Goal: Check status: Check status

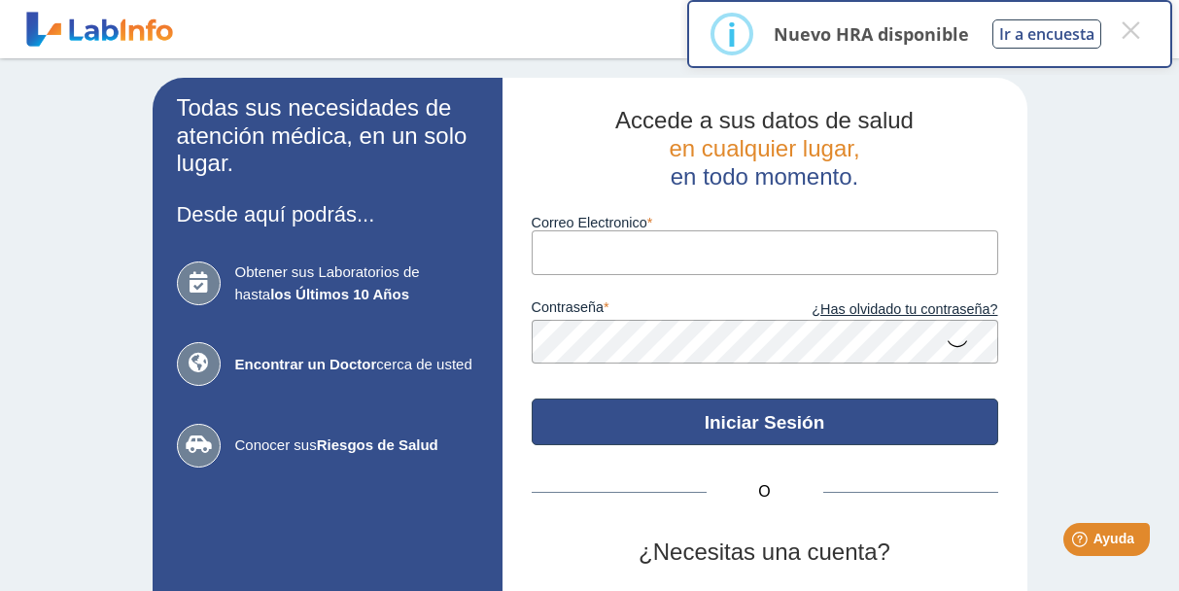
type input "[EMAIL_ADDRESS][DOMAIN_NAME]"
click at [798, 429] on button "Iniciar Sesión" at bounding box center [765, 422] width 467 height 47
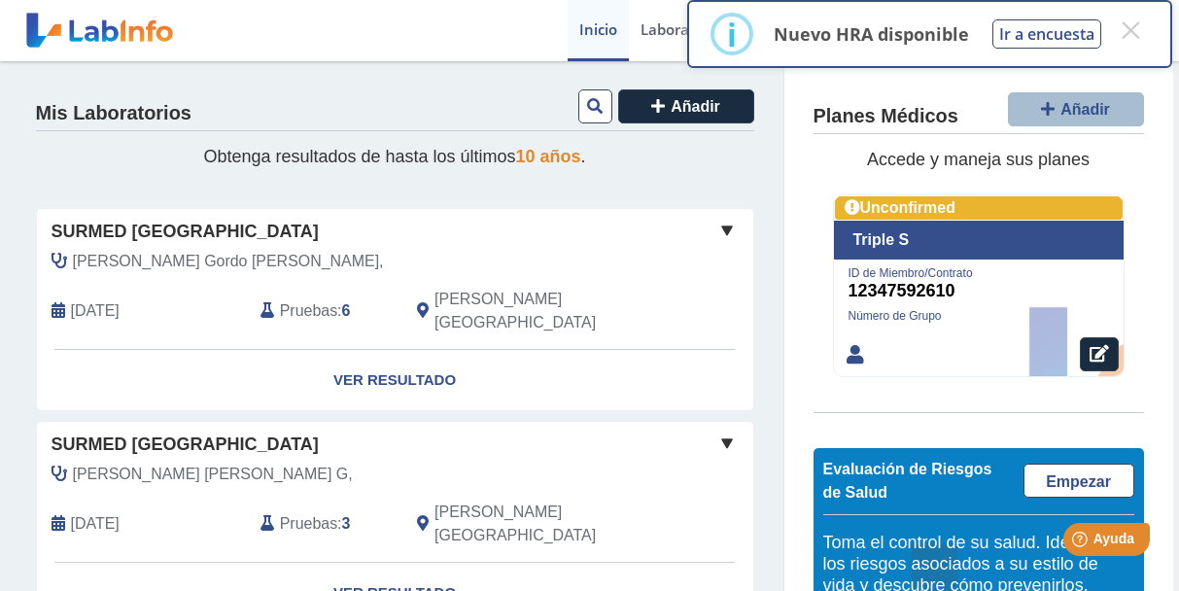
scroll to position [194, 0]
click at [391, 358] on link "Ver Resultado" at bounding box center [395, 379] width 717 height 61
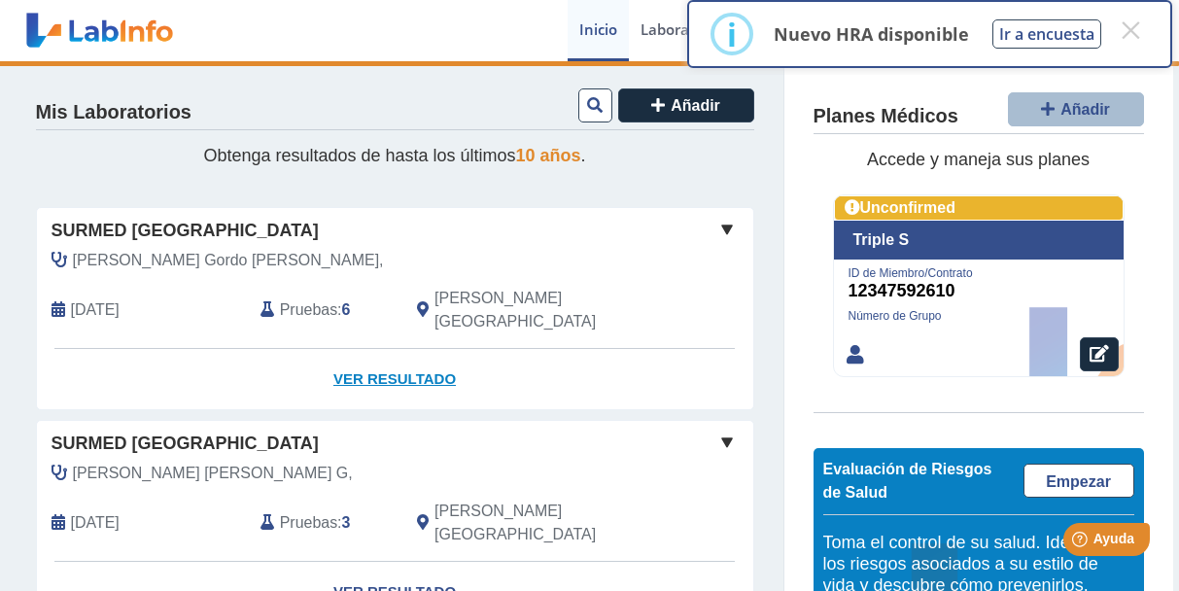
click at [408, 349] on link "Ver Resultado" at bounding box center [395, 379] width 717 height 61
click at [405, 351] on link "Ver Resultado" at bounding box center [395, 379] width 717 height 61
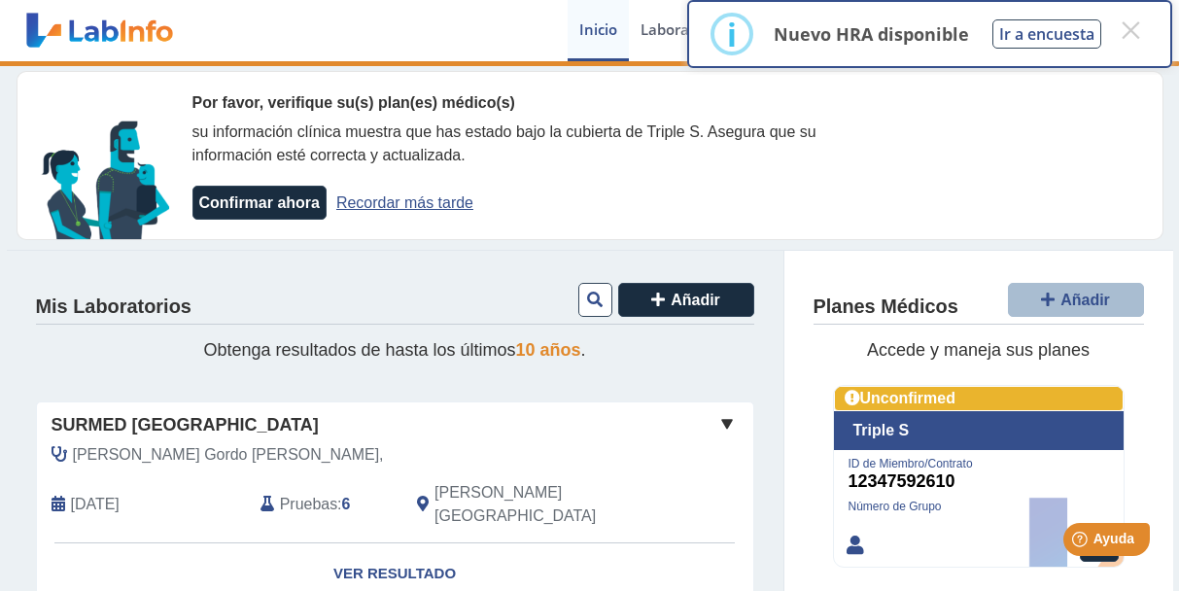
scroll to position [97, 0]
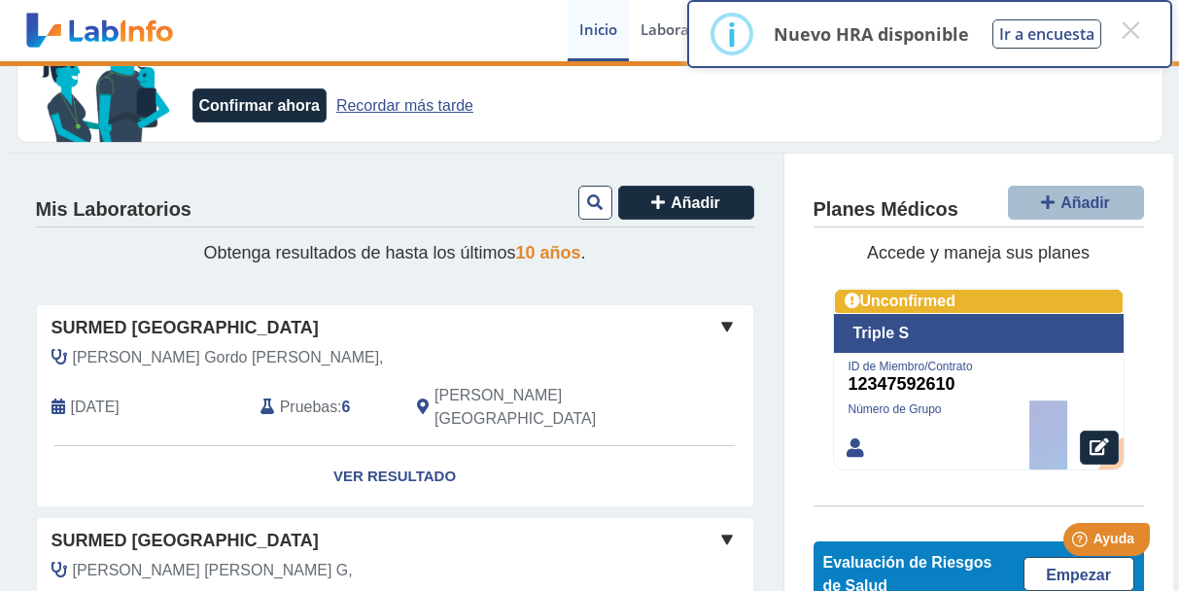
click at [717, 321] on span at bounding box center [727, 326] width 23 height 23
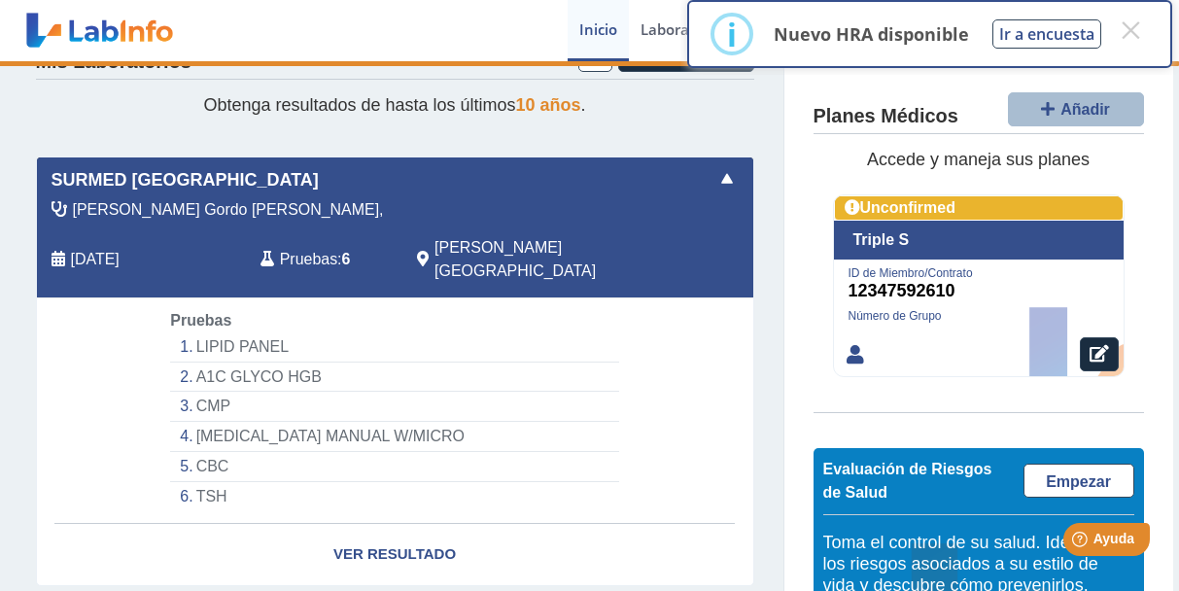
scroll to position [292, 0]
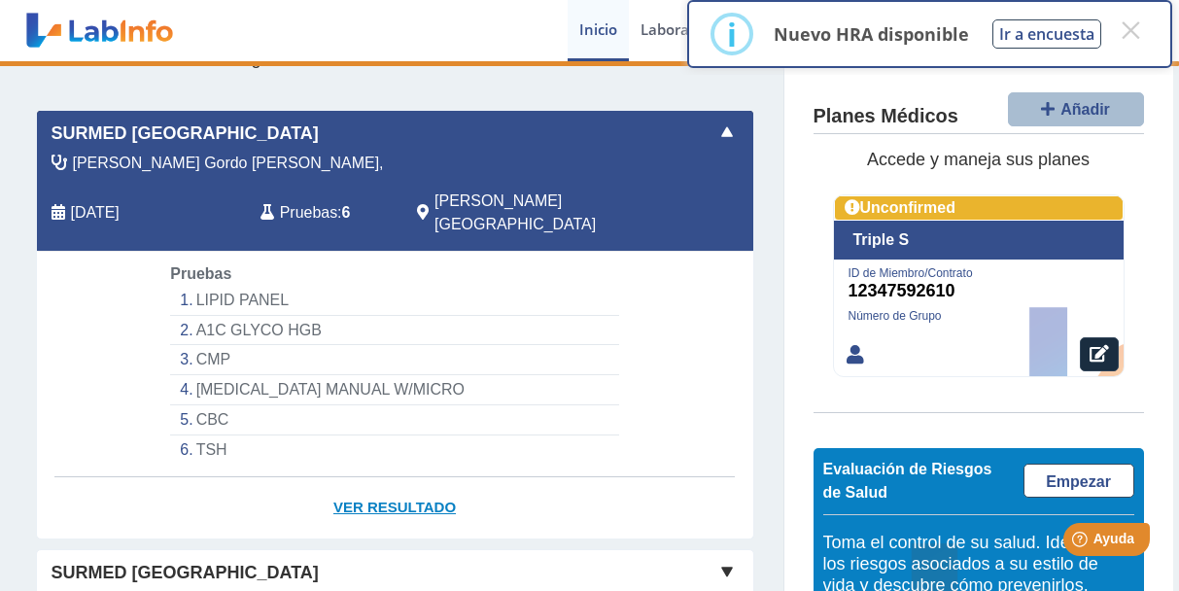
click at [375, 478] on link "Ver Resultado" at bounding box center [395, 507] width 717 height 61
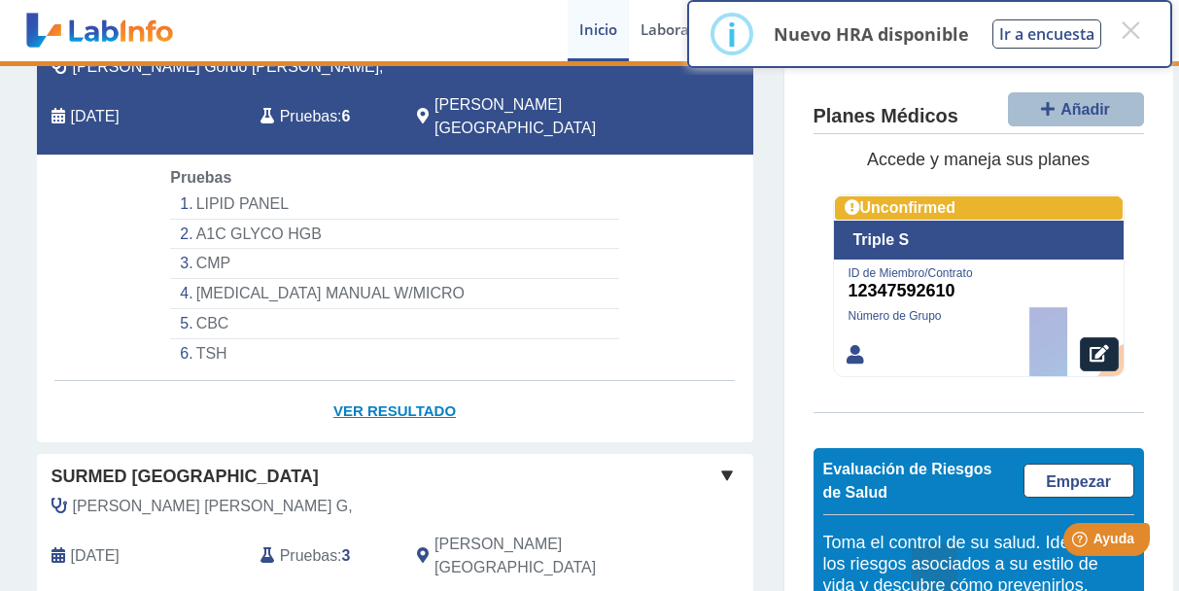
scroll to position [389, 0]
click at [390, 380] on link "Ver Resultado" at bounding box center [395, 410] width 717 height 61
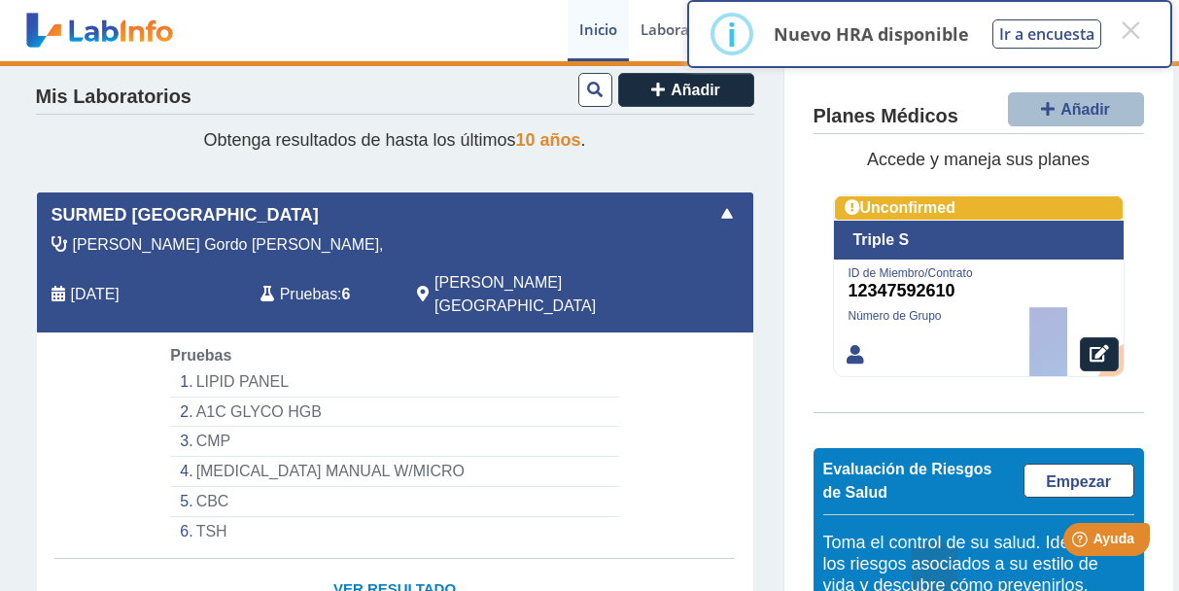
scroll to position [194, 0]
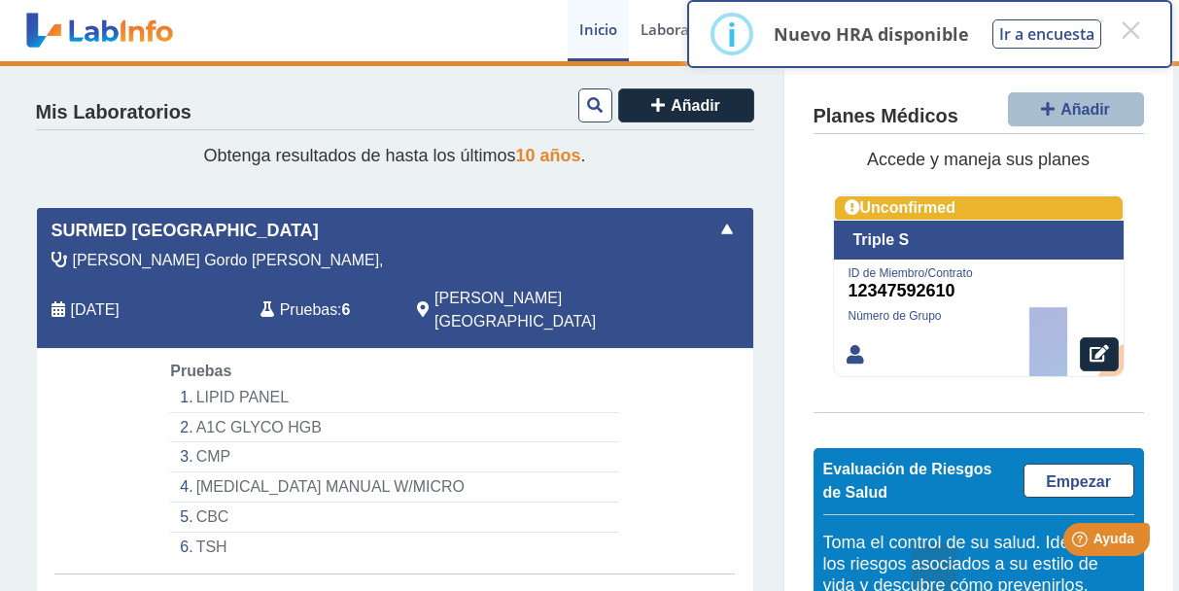
click at [244, 383] on li "LIPID PANEL" at bounding box center [394, 398] width 448 height 30
click at [245, 383] on li "LIPID PANEL" at bounding box center [394, 398] width 448 height 30
click at [524, 533] on li "TSH" at bounding box center [394, 547] width 448 height 29
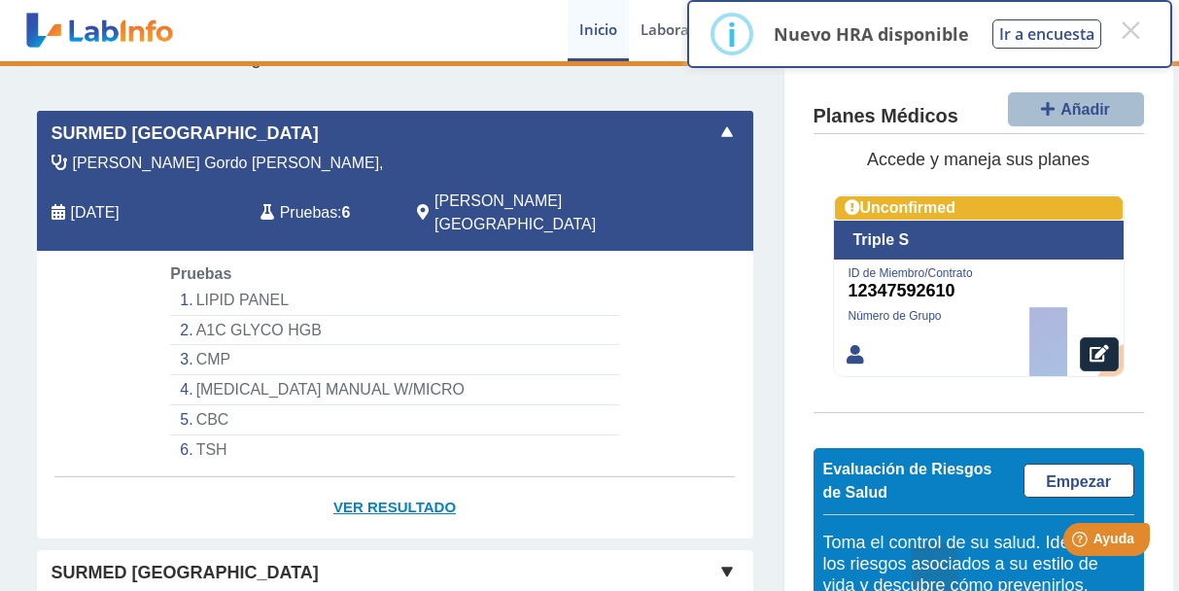
click at [406, 479] on link "Ver Resultado" at bounding box center [395, 507] width 717 height 61
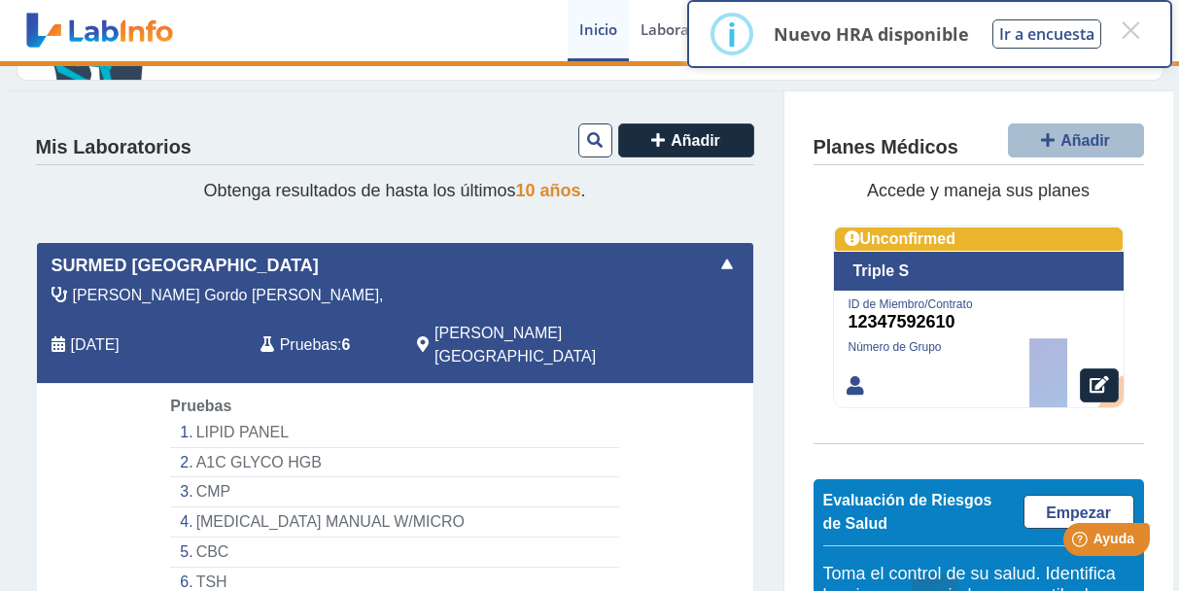
scroll to position [194, 0]
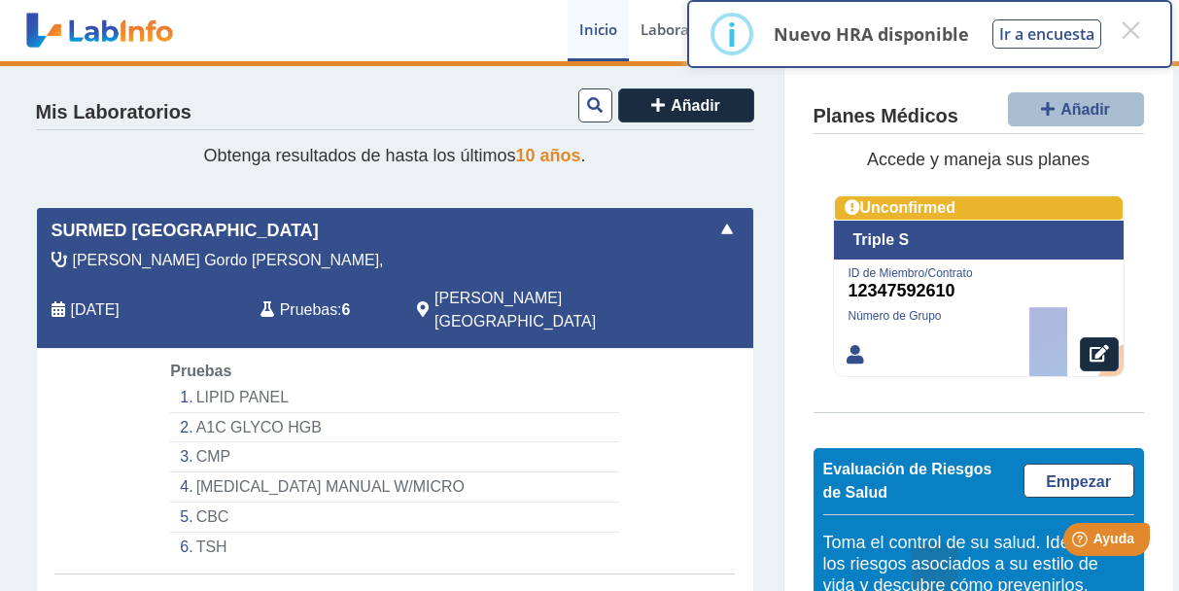
click at [719, 224] on span at bounding box center [727, 229] width 23 height 23
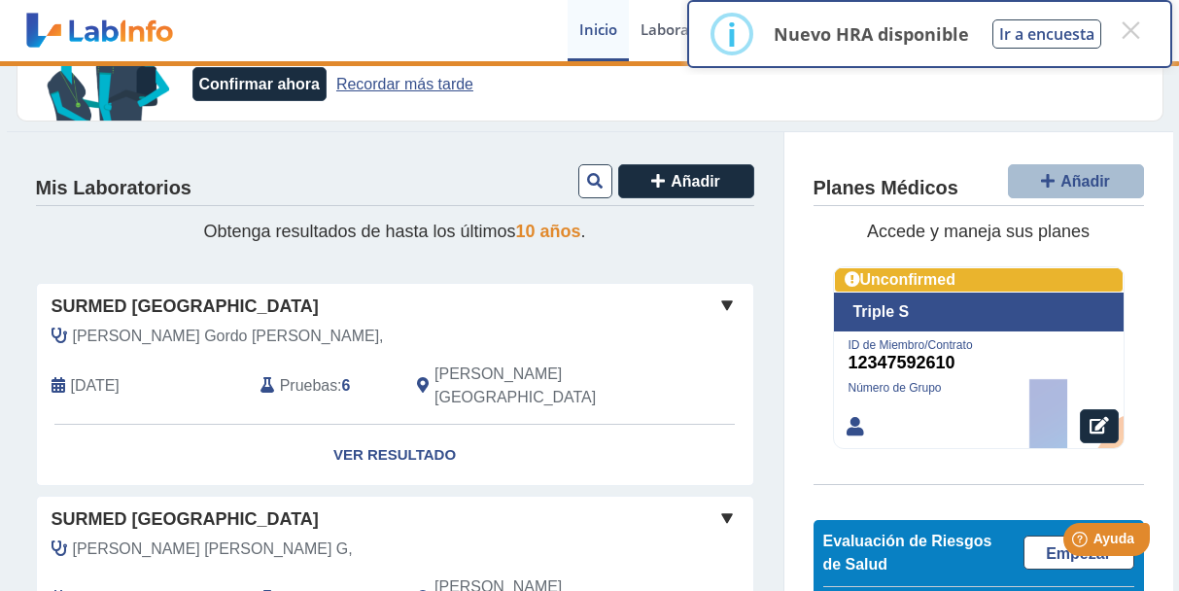
scroll to position [97, 0]
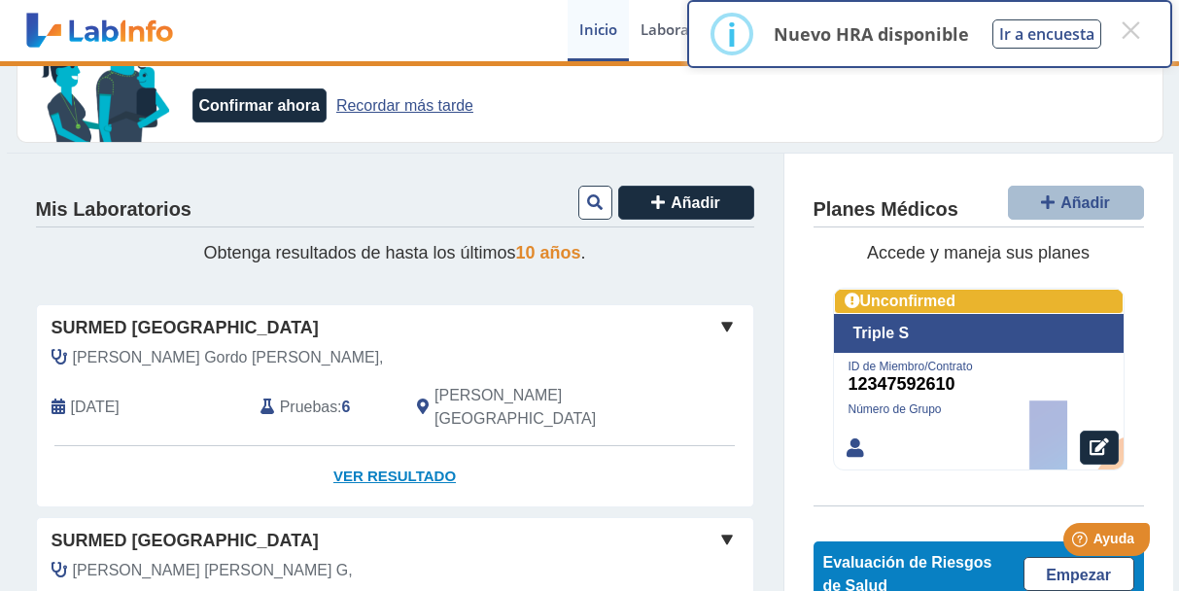
click at [387, 446] on link "Ver Resultado" at bounding box center [395, 476] width 717 height 61
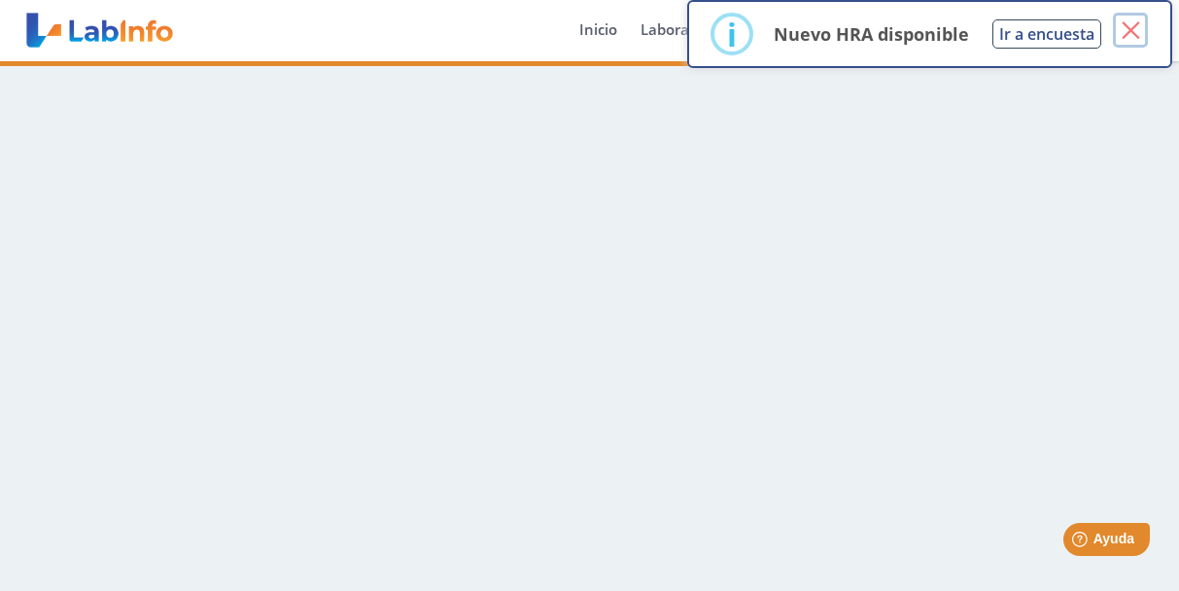
click at [1128, 31] on button "×" at bounding box center [1130, 30] width 35 height 35
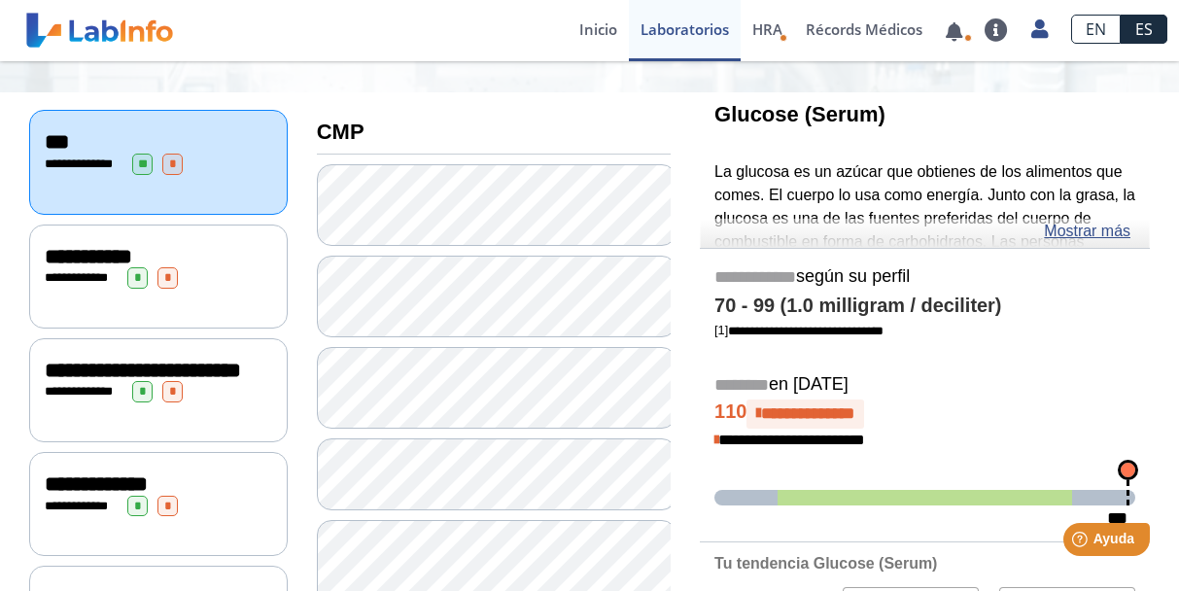
scroll to position [194, 0]
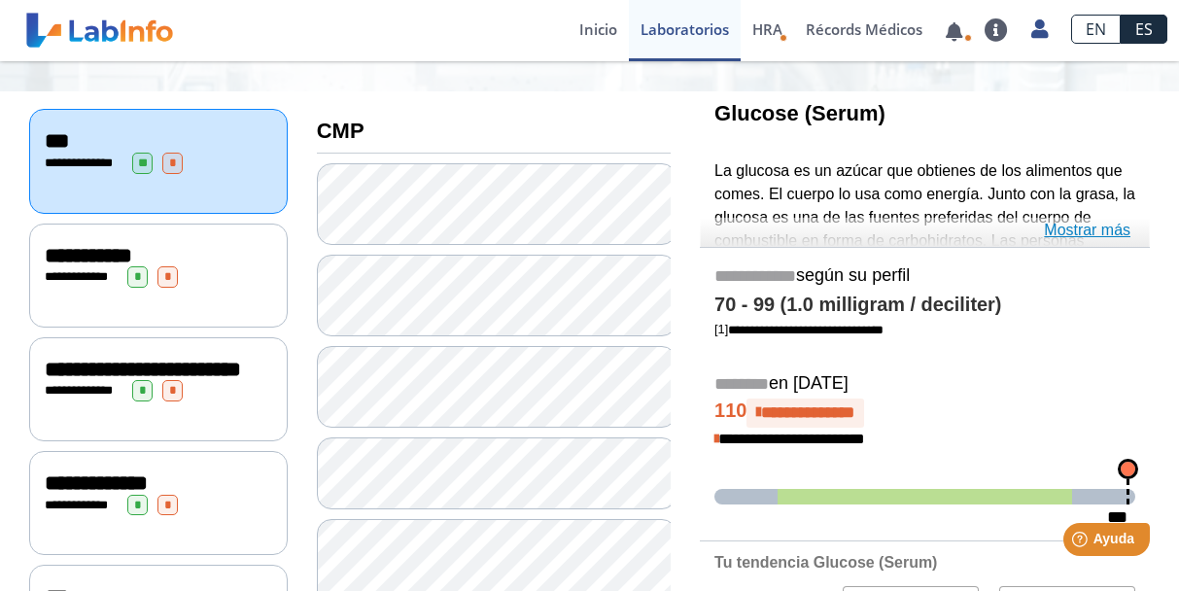
click at [1065, 229] on link "Mostrar más" at bounding box center [1087, 230] width 87 height 23
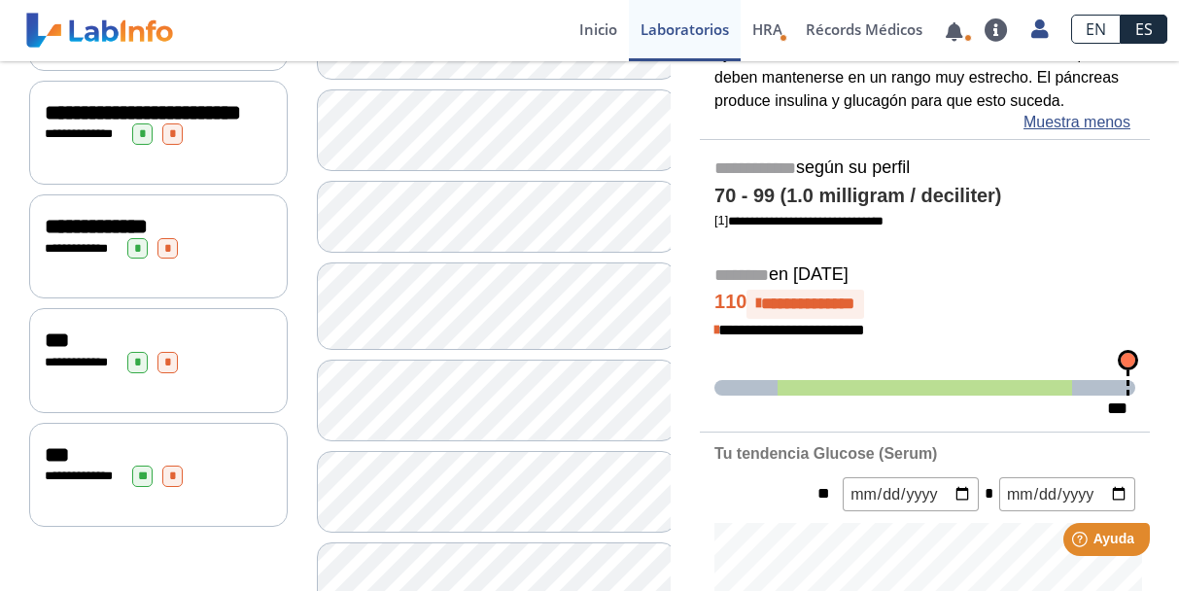
scroll to position [486, 0]
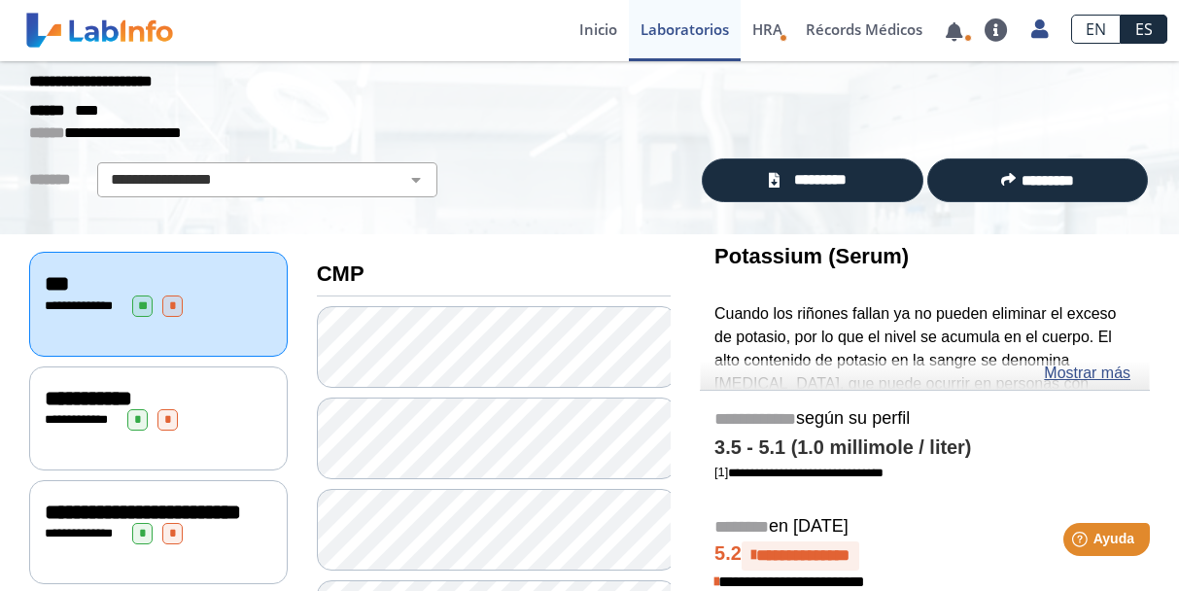
scroll to position [97, 0]
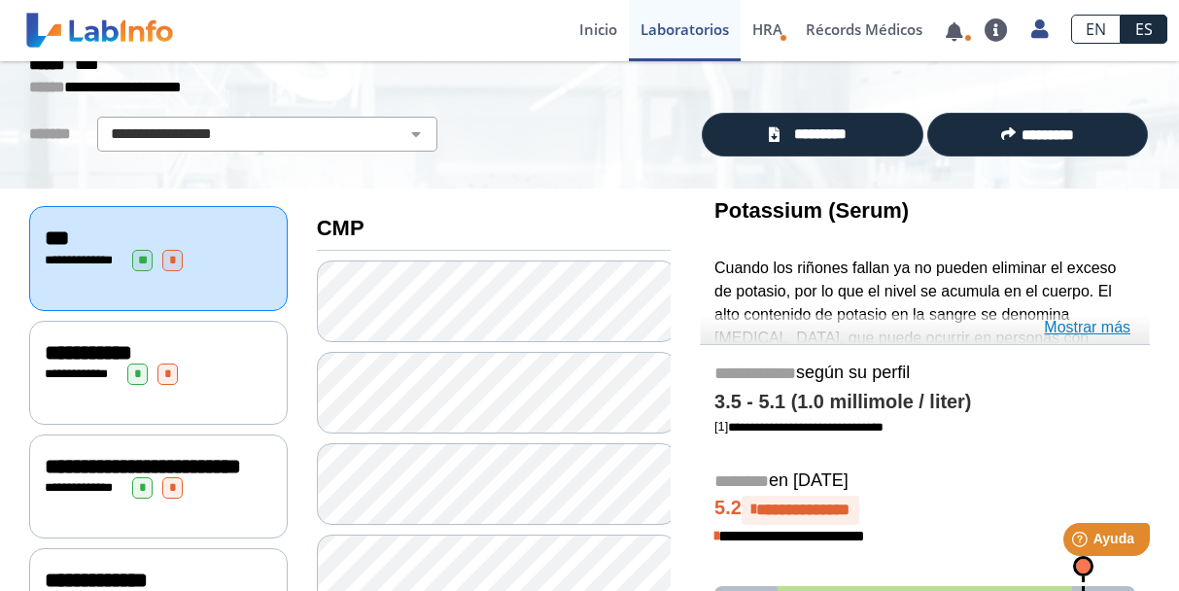
click at [1101, 323] on link "Mostrar más" at bounding box center [1087, 327] width 87 height 23
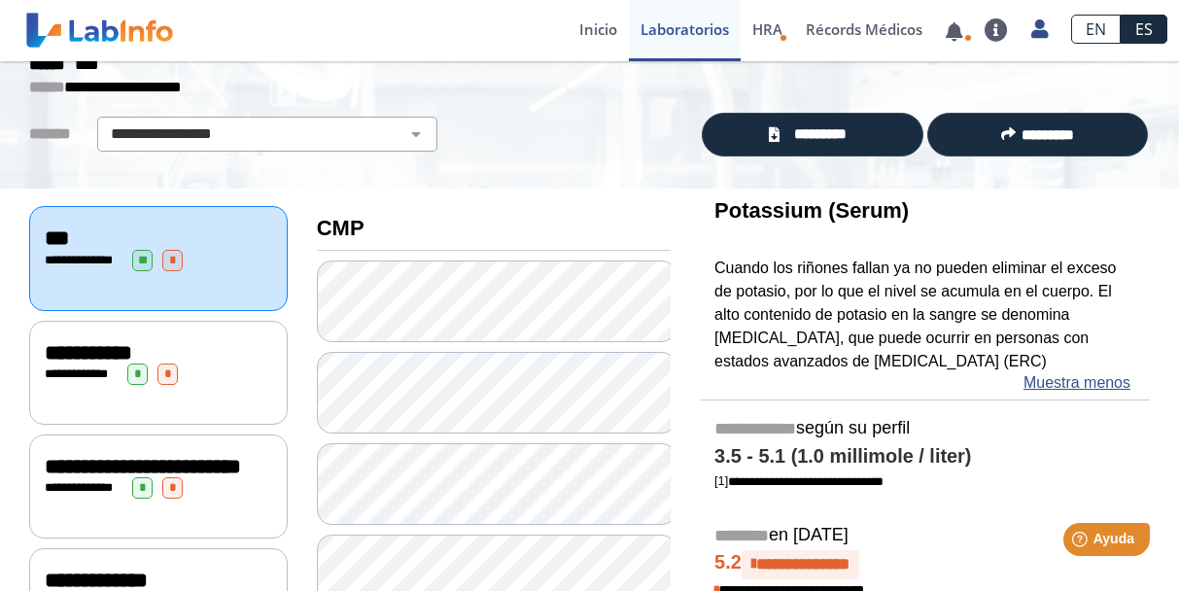
click at [96, 350] on span "**********" at bounding box center [89, 352] width 88 height 21
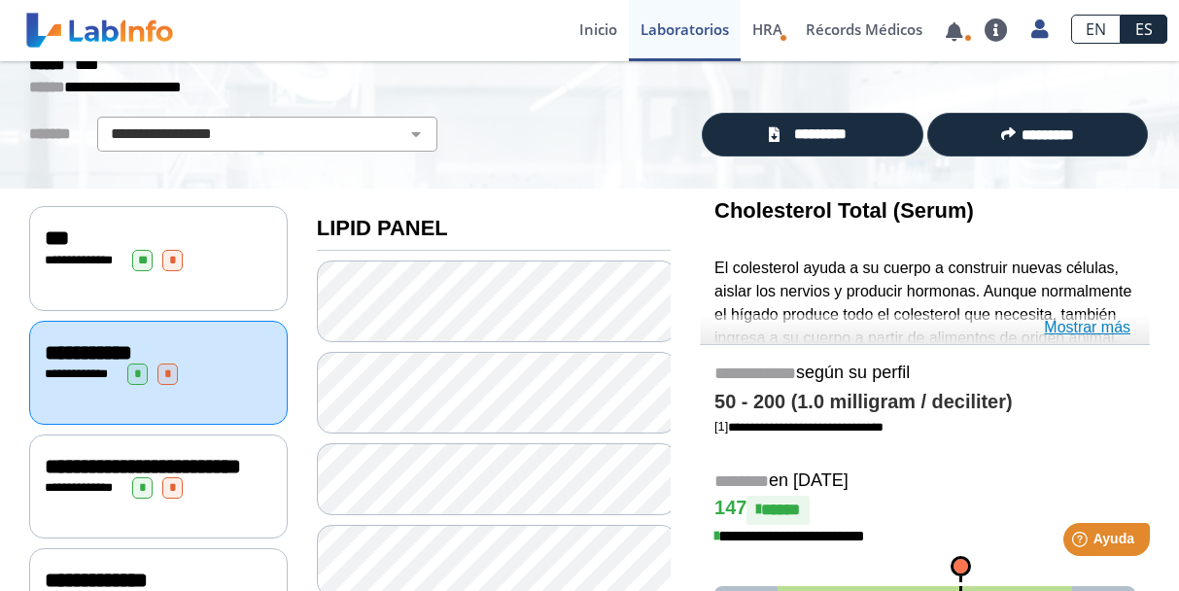
click at [1084, 321] on link "Mostrar más" at bounding box center [1087, 327] width 87 height 23
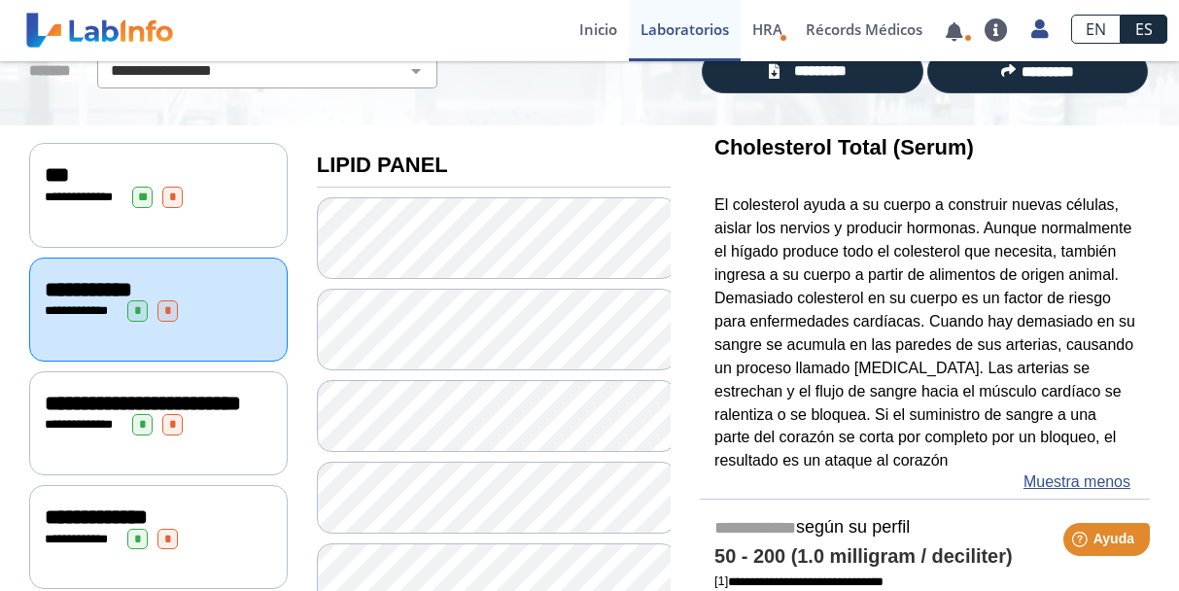
scroll to position [194, 0]
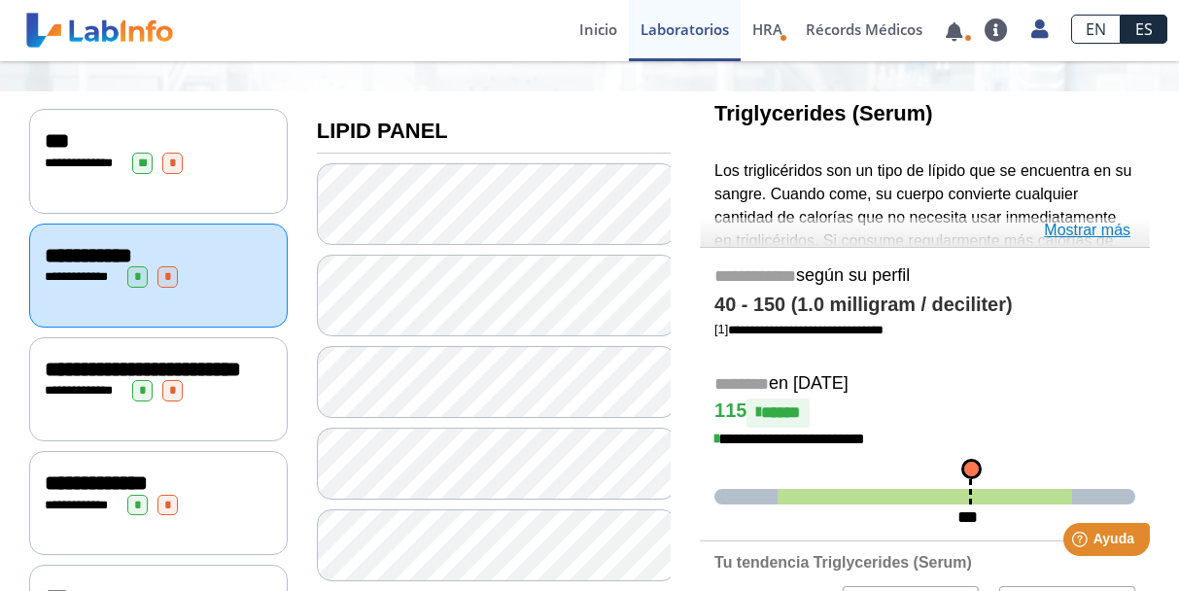
click at [1073, 229] on link "Mostrar más" at bounding box center [1087, 230] width 87 height 23
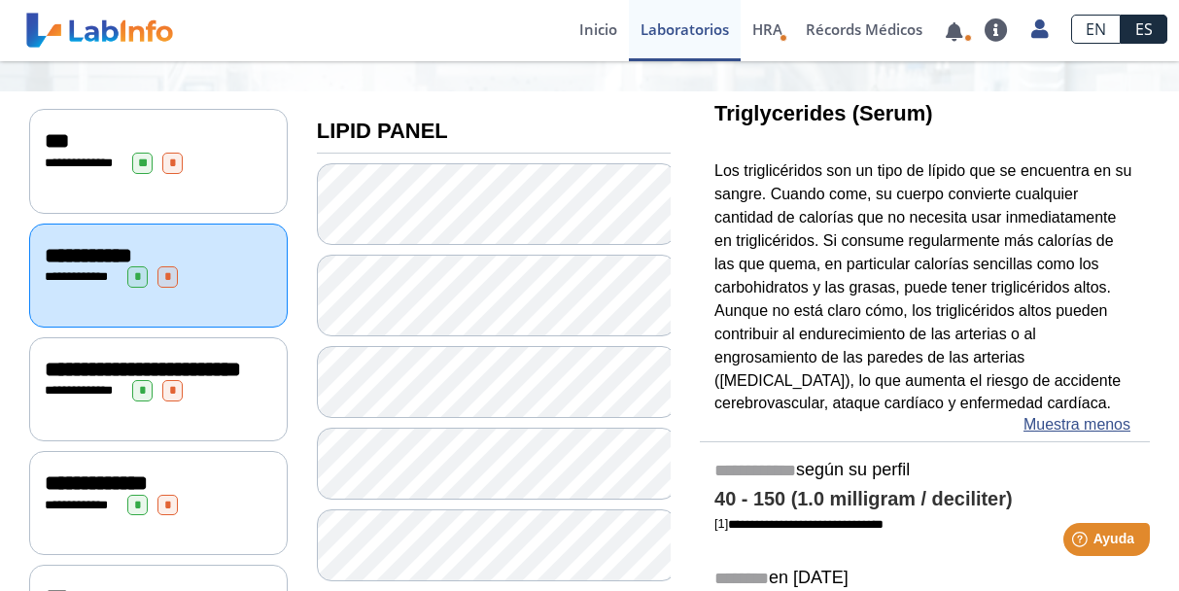
scroll to position [97, 0]
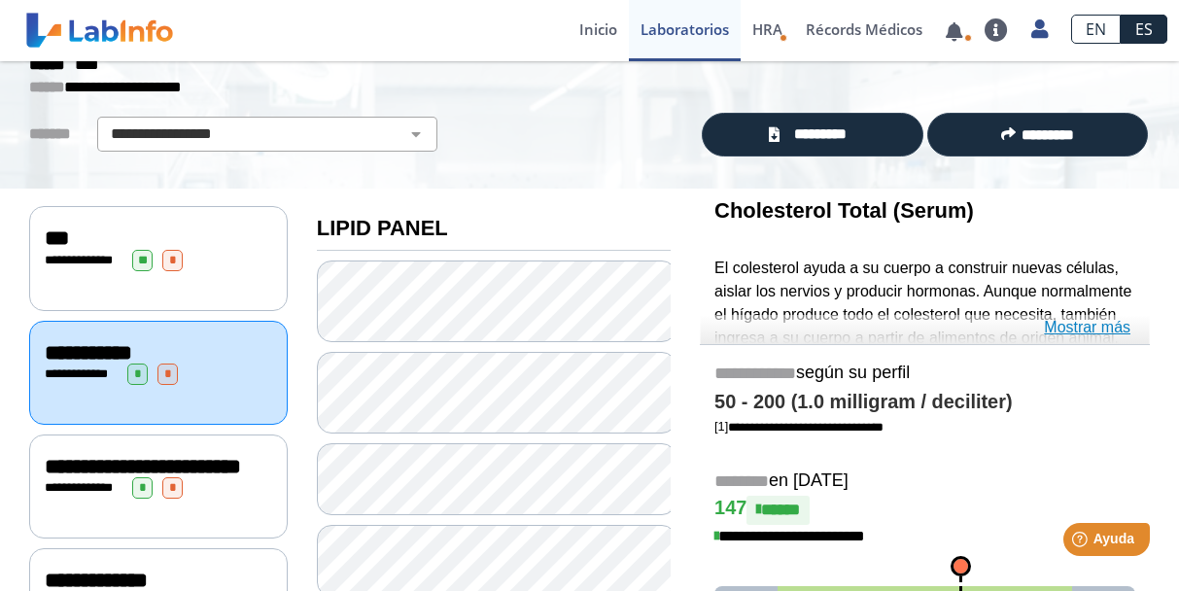
click at [1080, 326] on link "Mostrar más" at bounding box center [1087, 327] width 87 height 23
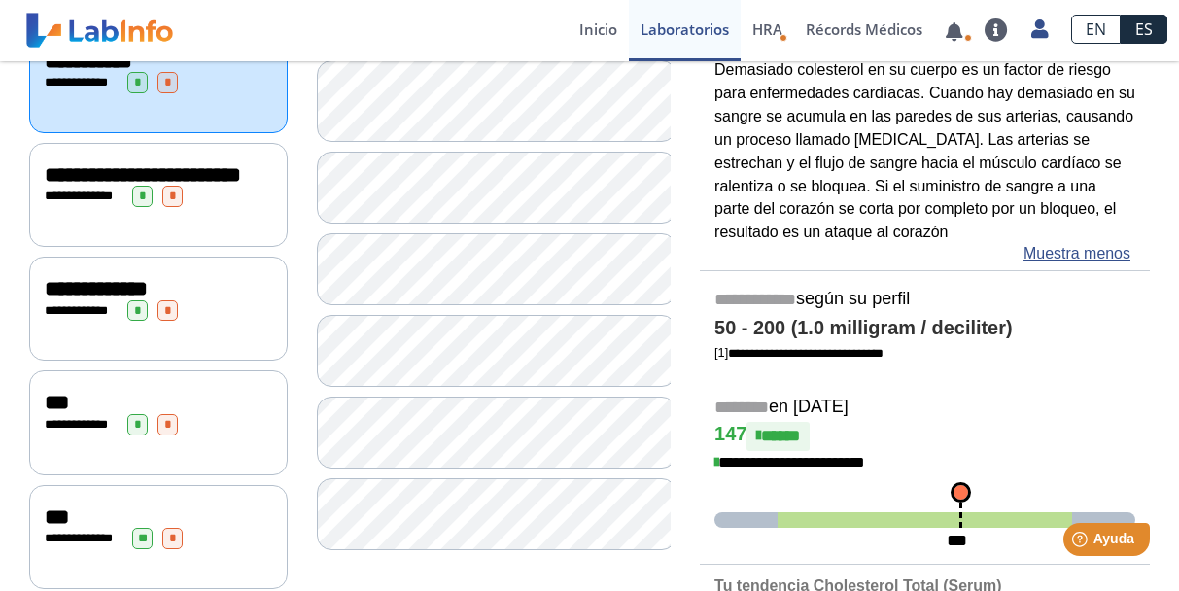
scroll to position [292, 0]
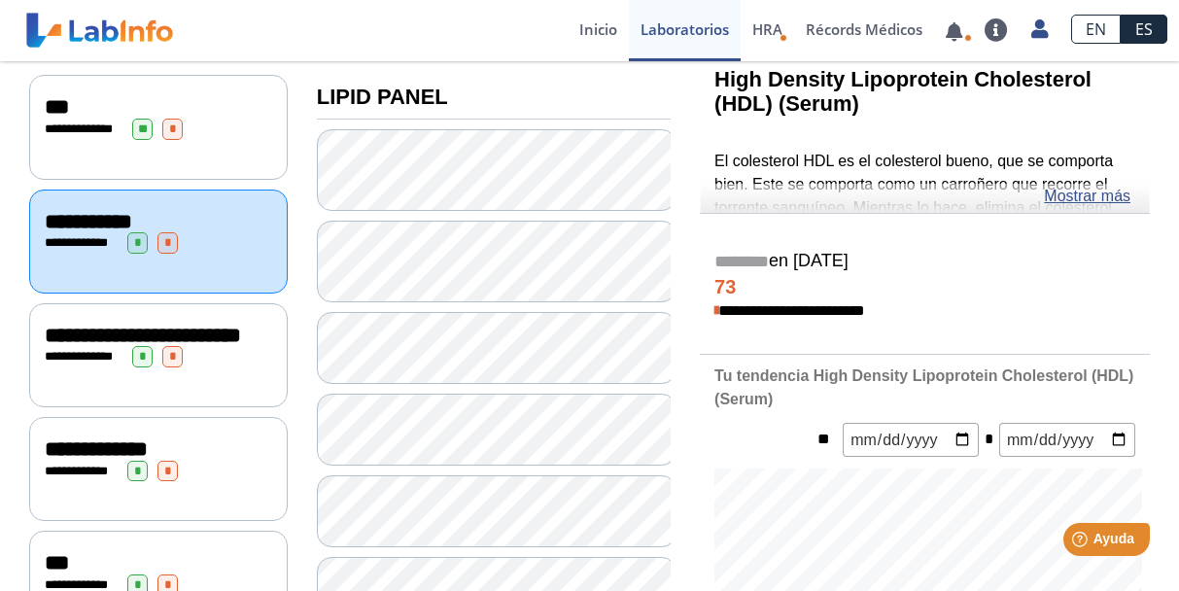
scroll to position [194, 0]
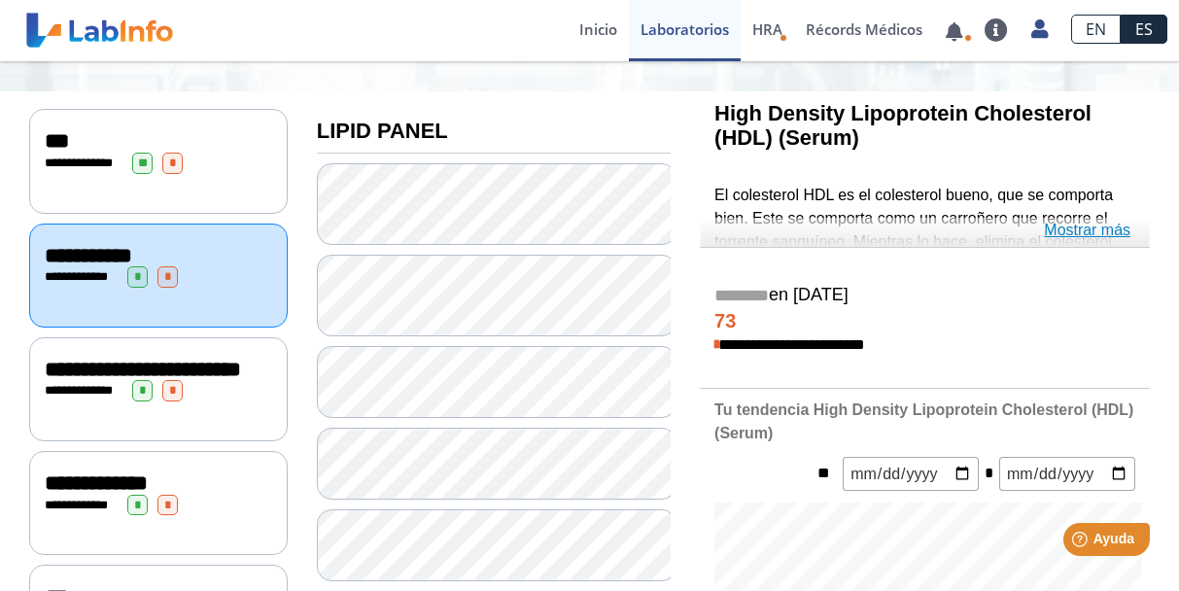
click at [1091, 227] on link "Mostrar más" at bounding box center [1087, 230] width 87 height 23
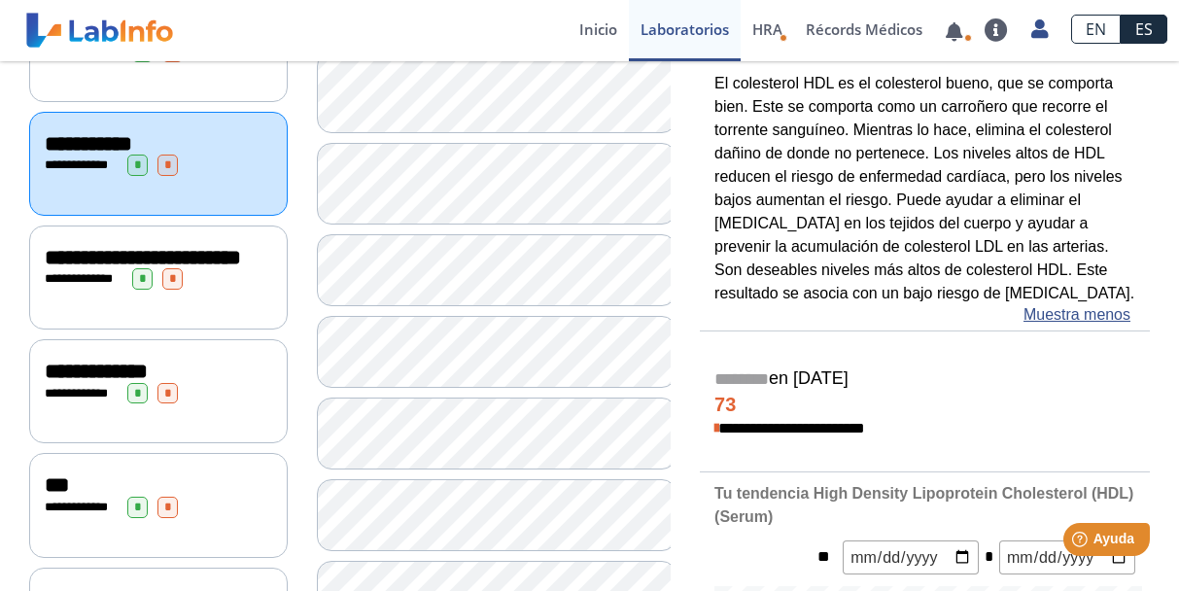
scroll to position [292, 0]
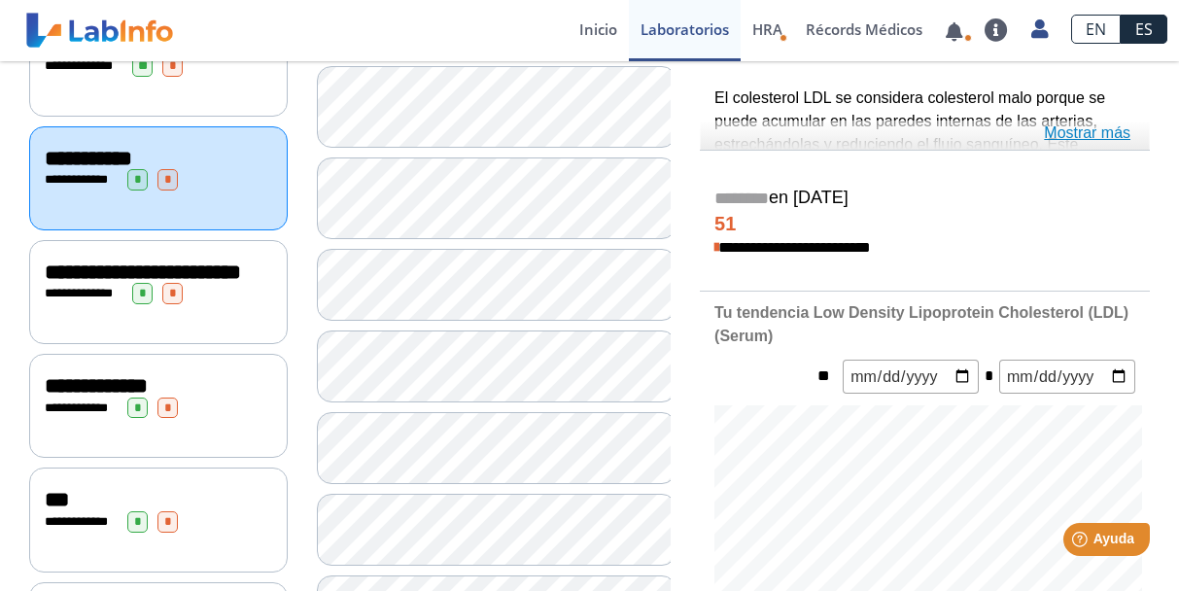
click at [1106, 133] on link "Mostrar más" at bounding box center [1087, 133] width 87 height 23
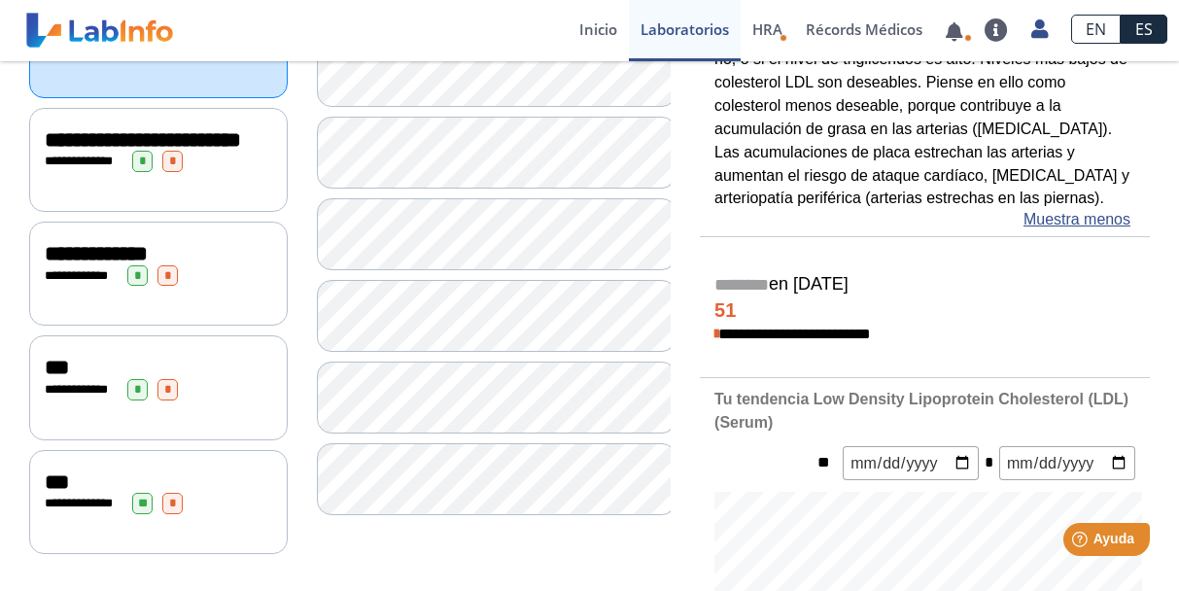
scroll to position [389, 0]
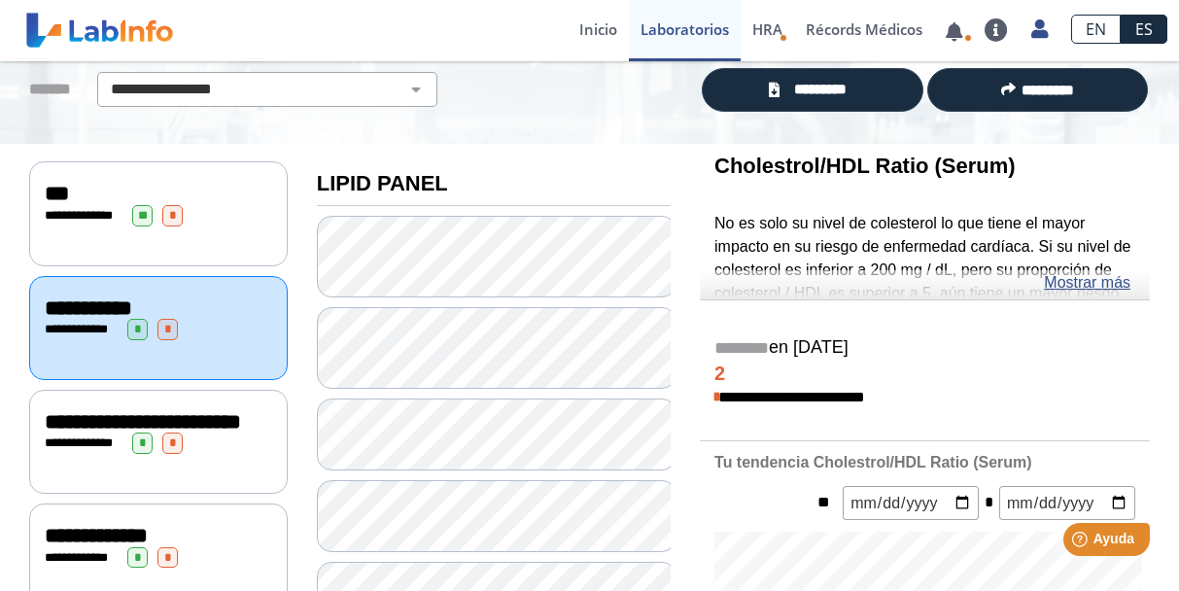
scroll to position [97, 0]
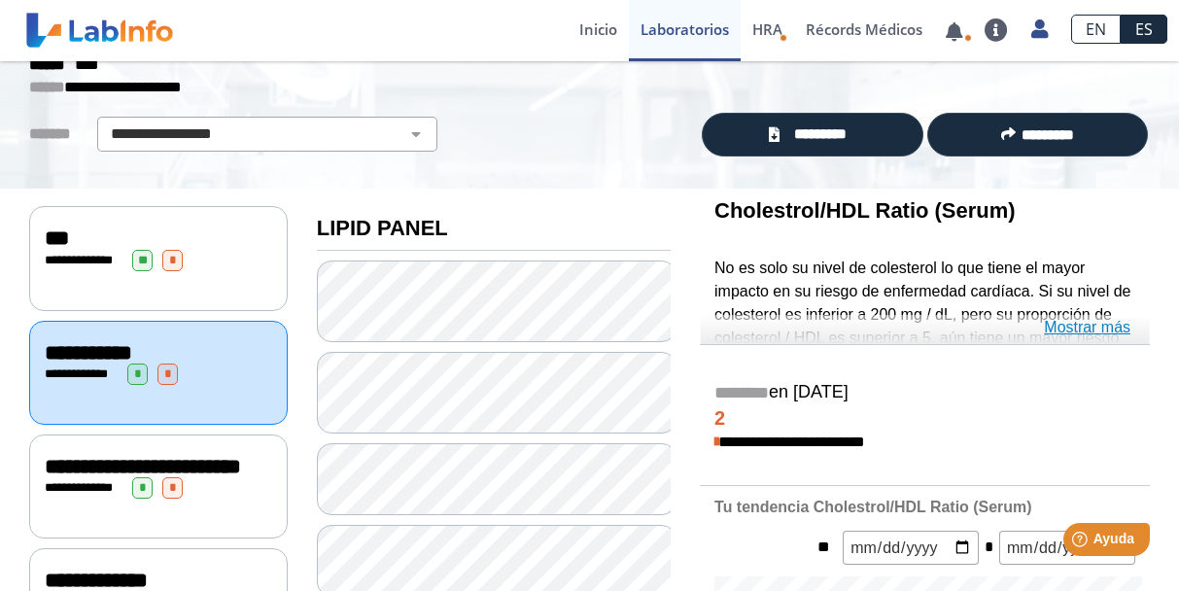
click at [1079, 325] on link "Mostrar más" at bounding box center [1087, 327] width 87 height 23
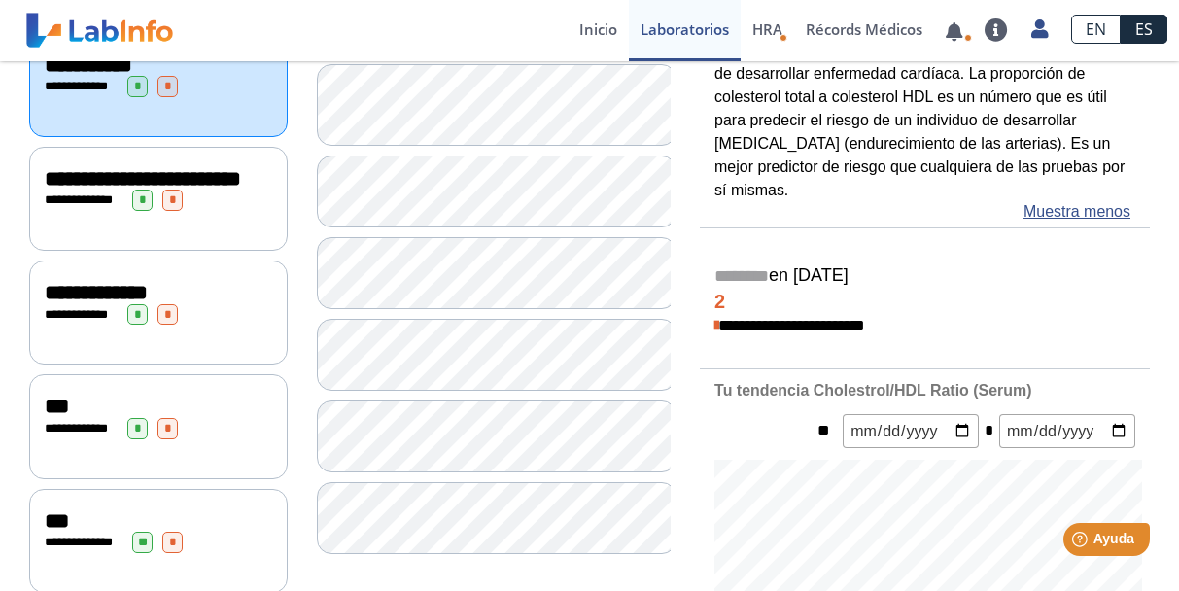
scroll to position [389, 0]
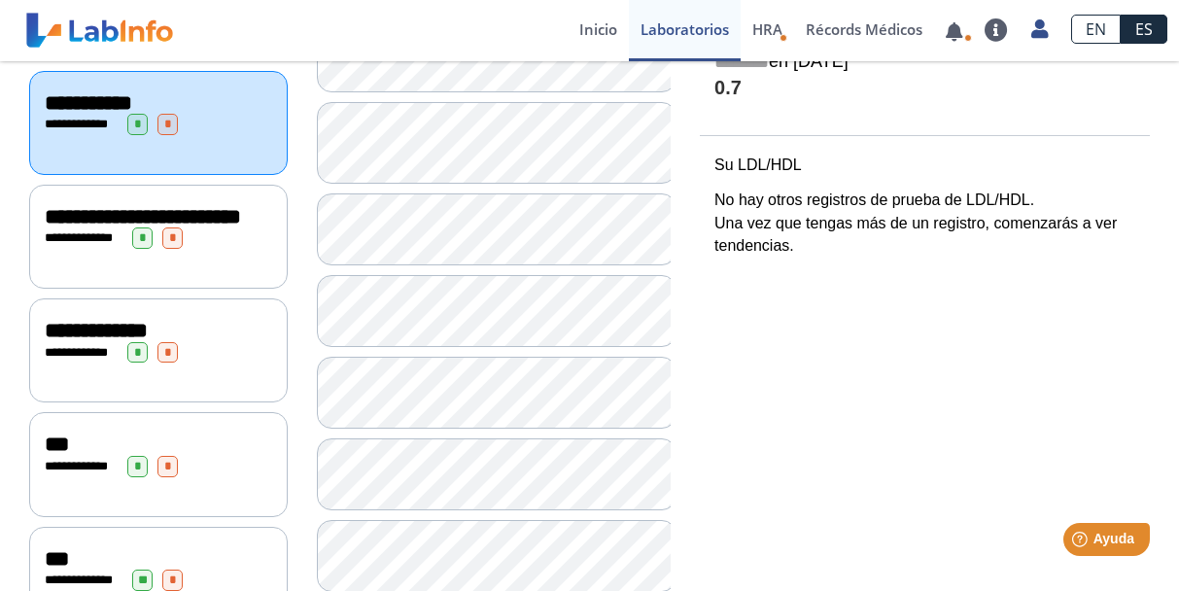
scroll to position [389, 0]
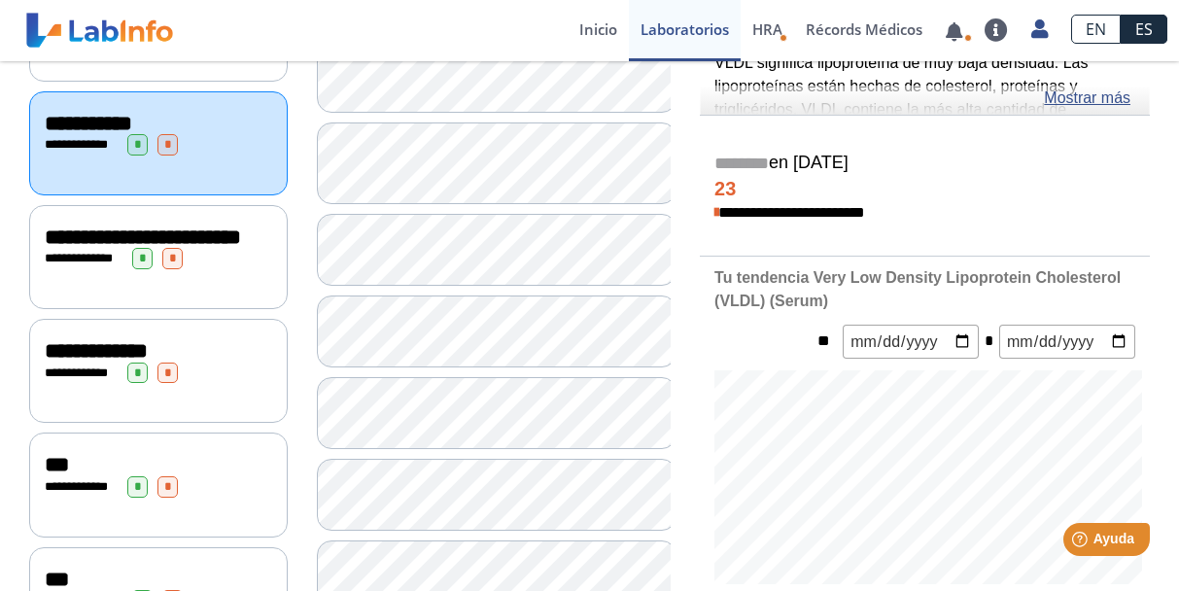
scroll to position [292, 0]
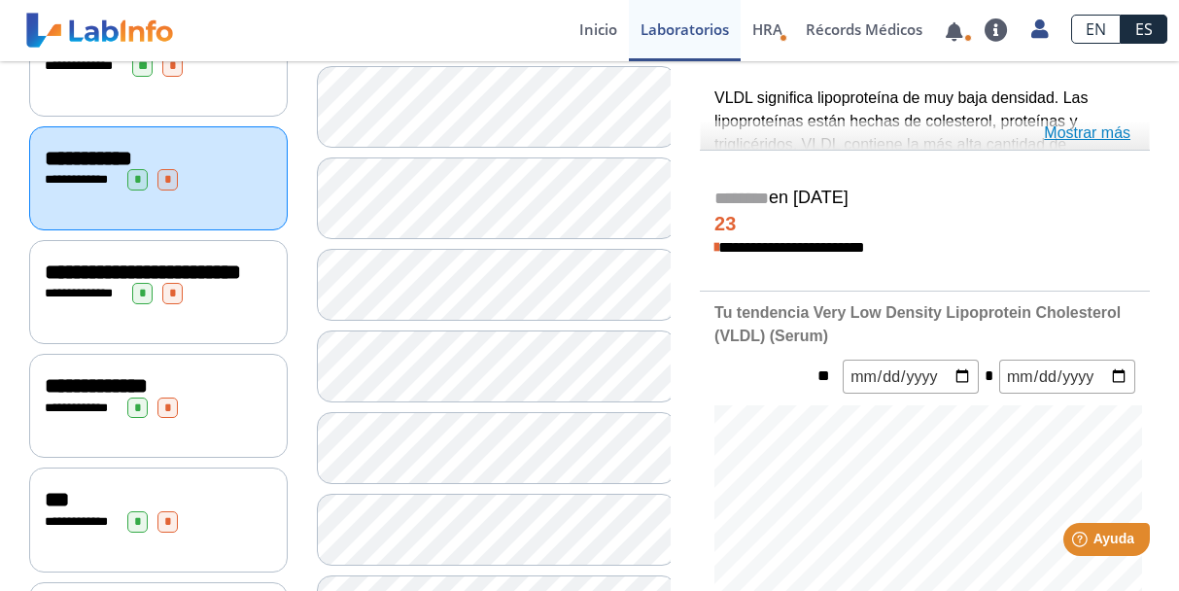
click at [1075, 132] on link "Mostrar más" at bounding box center [1087, 133] width 87 height 23
click at [119, 264] on span "**********" at bounding box center [143, 272] width 196 height 21
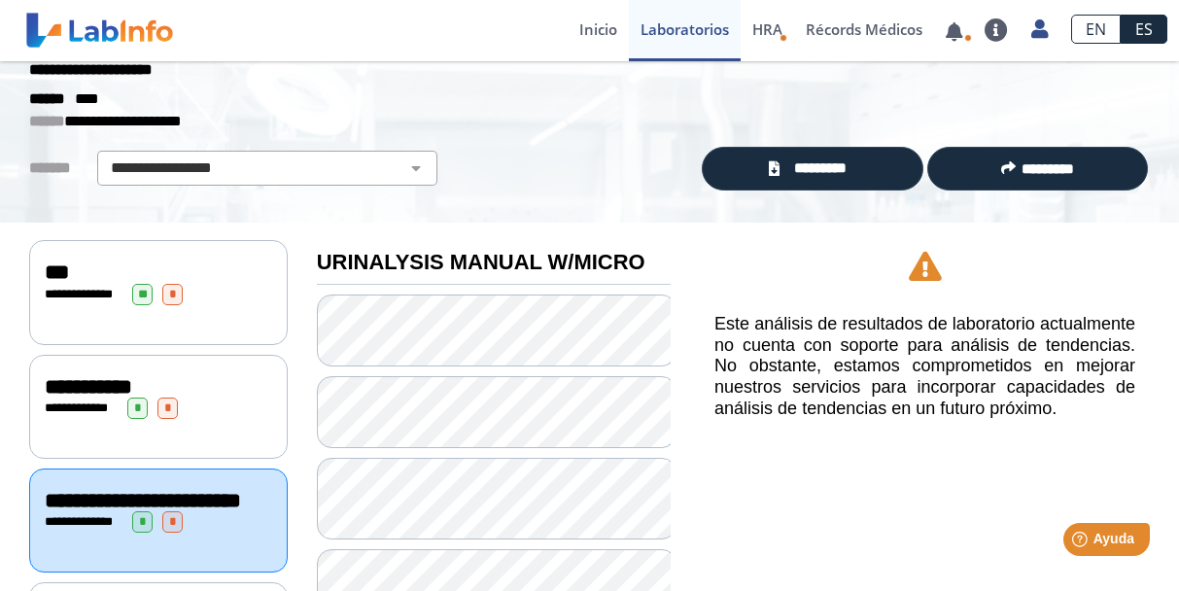
scroll to position [97, 0]
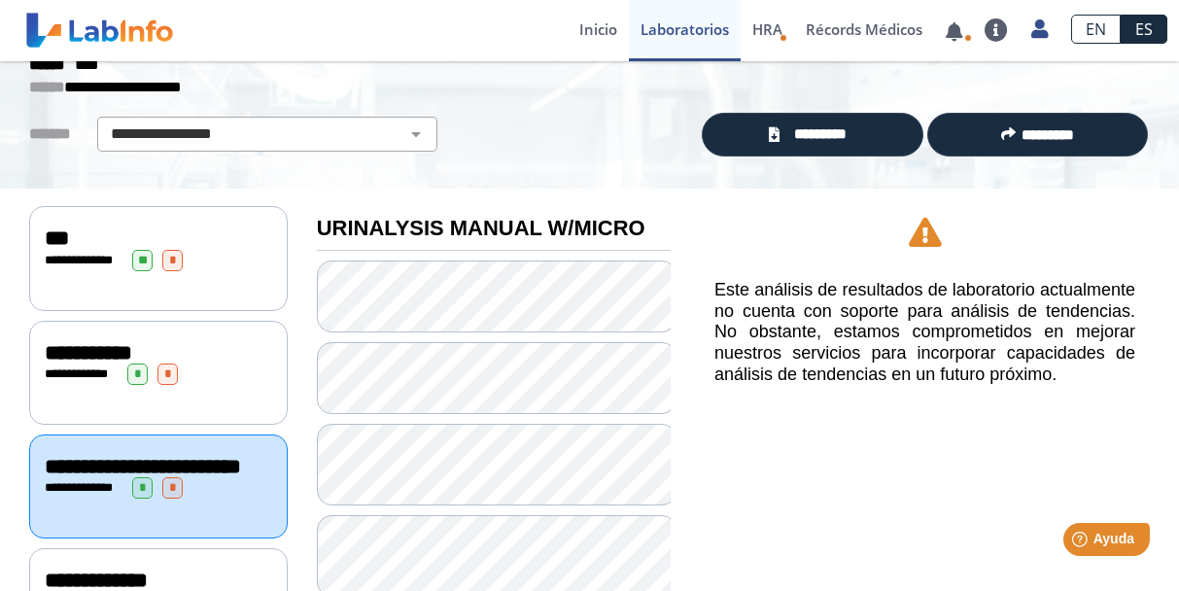
scroll to position [194, 0]
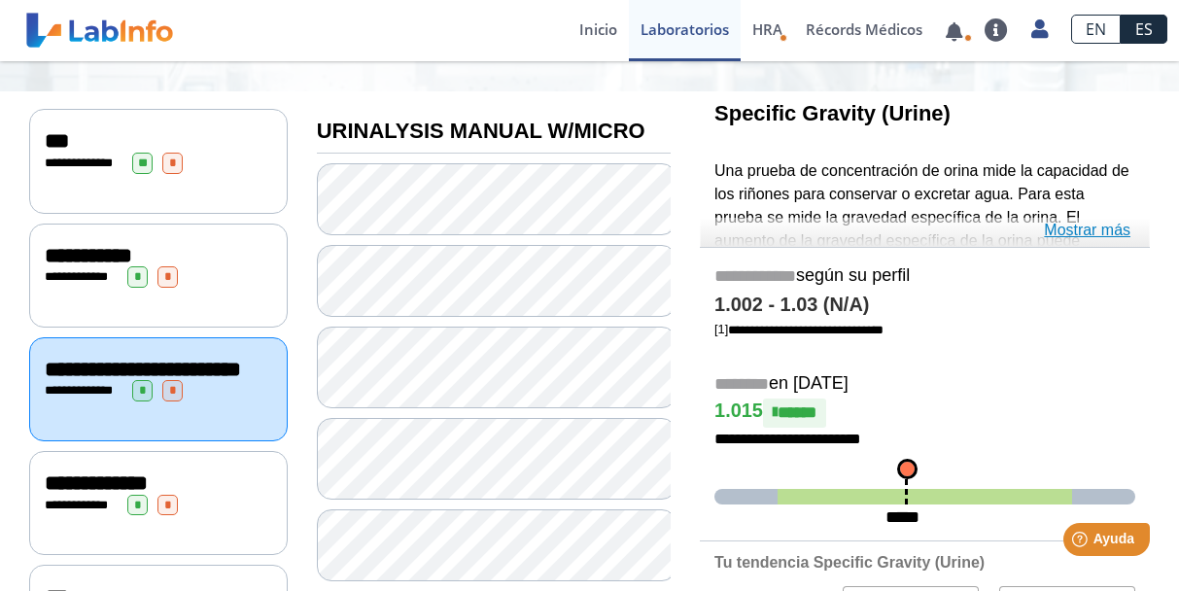
click at [1066, 229] on link "Mostrar más" at bounding box center [1087, 230] width 87 height 23
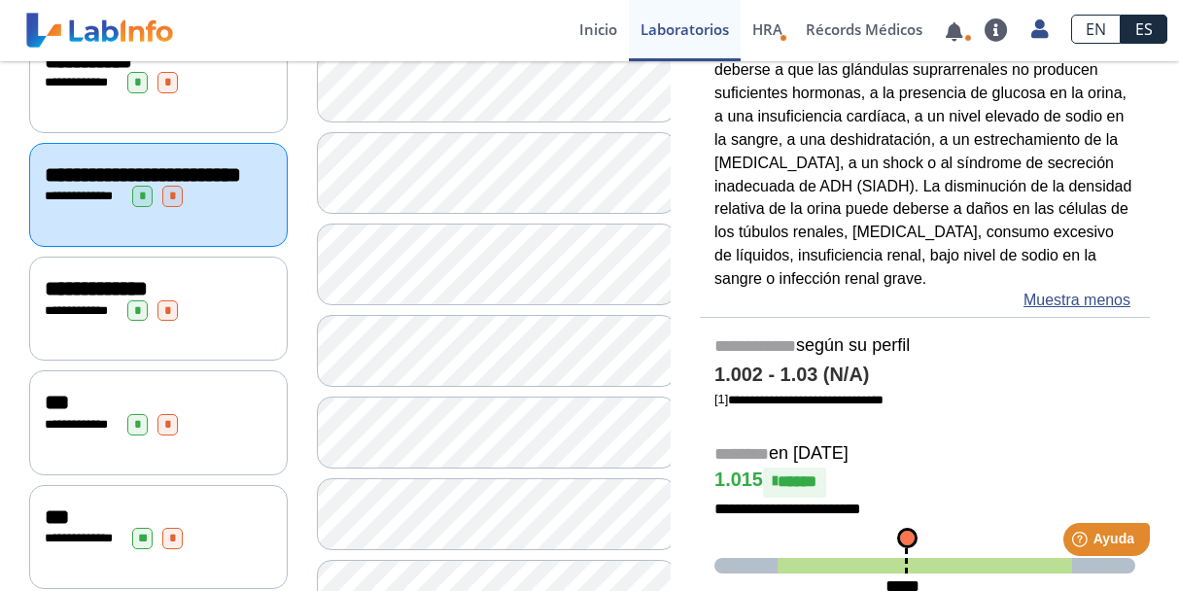
scroll to position [292, 0]
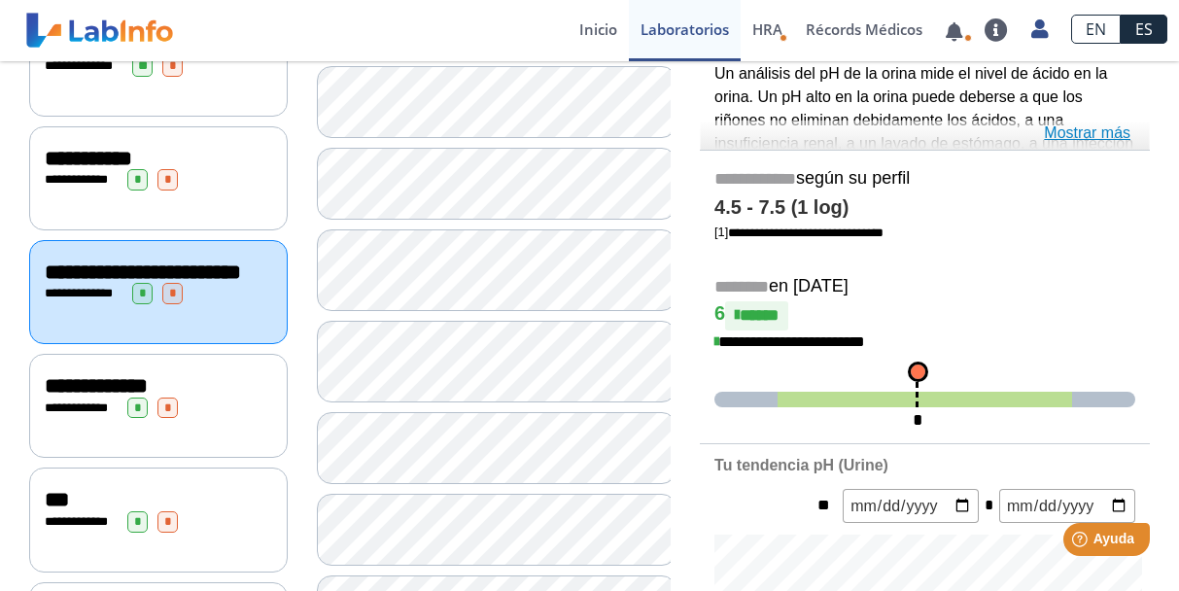
click at [1080, 130] on link "Mostrar más" at bounding box center [1087, 133] width 87 height 23
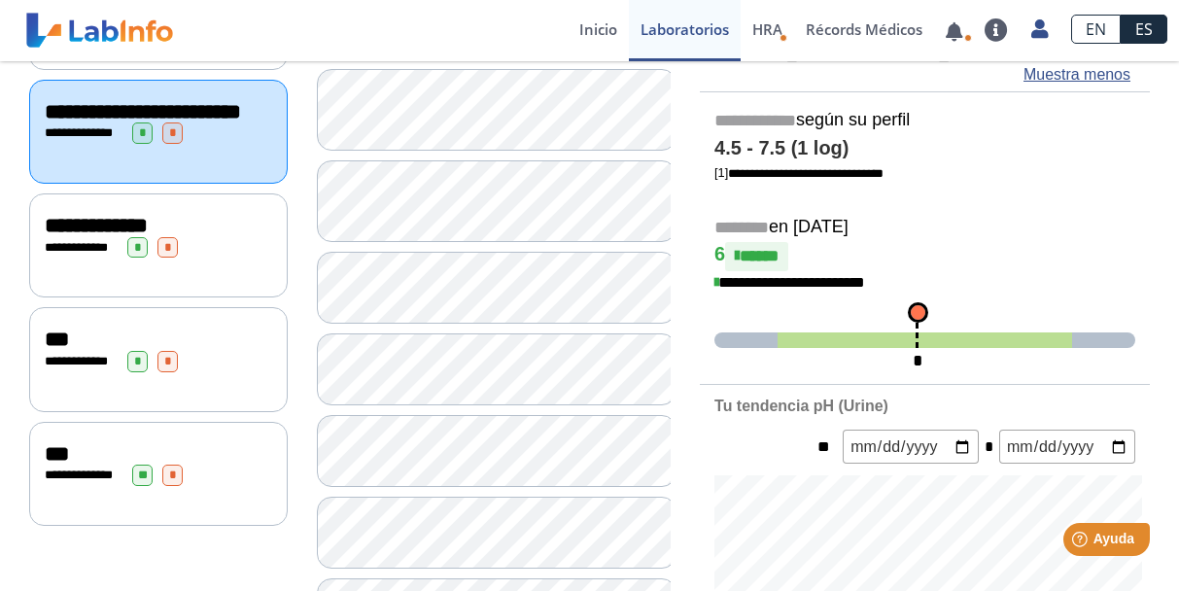
scroll to position [486, 0]
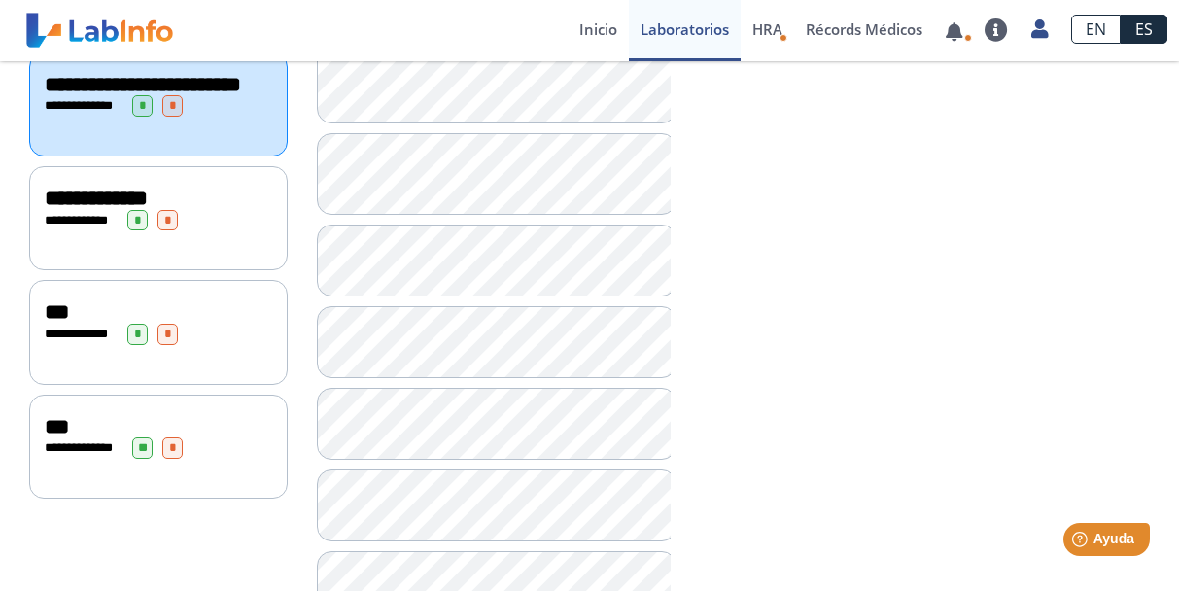
scroll to position [486, 0]
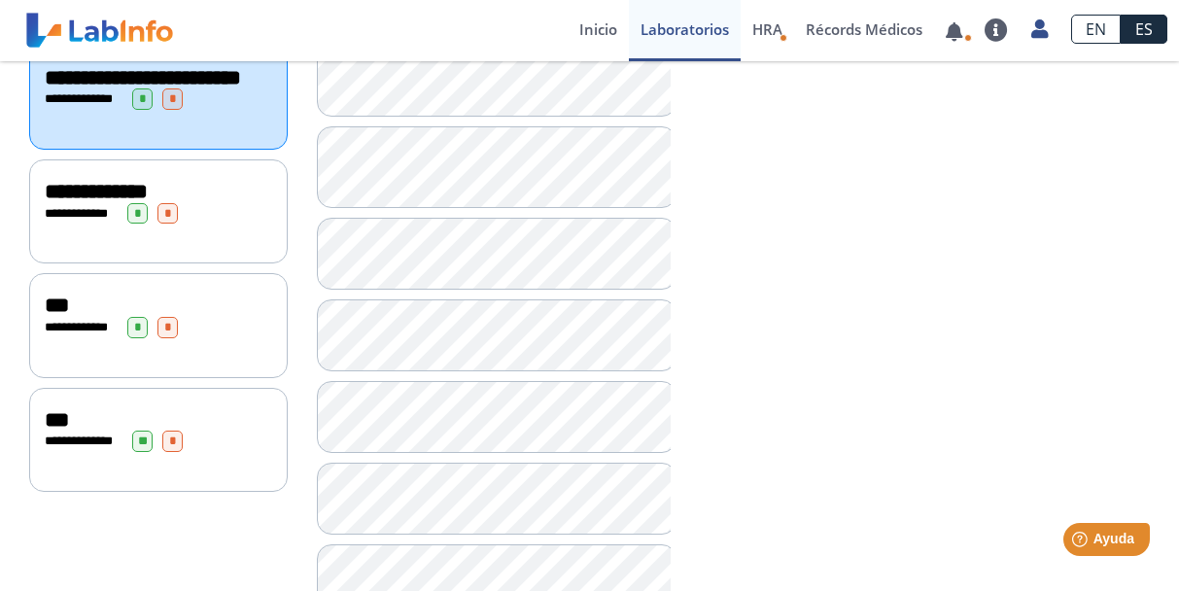
scroll to position [583, 0]
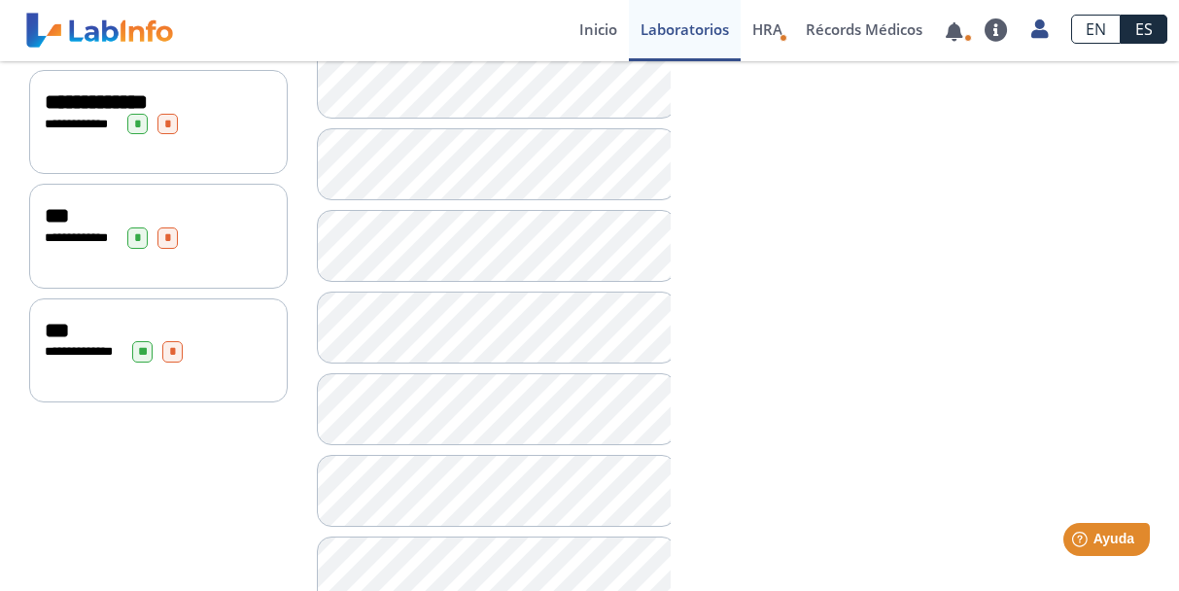
scroll to position [681, 0]
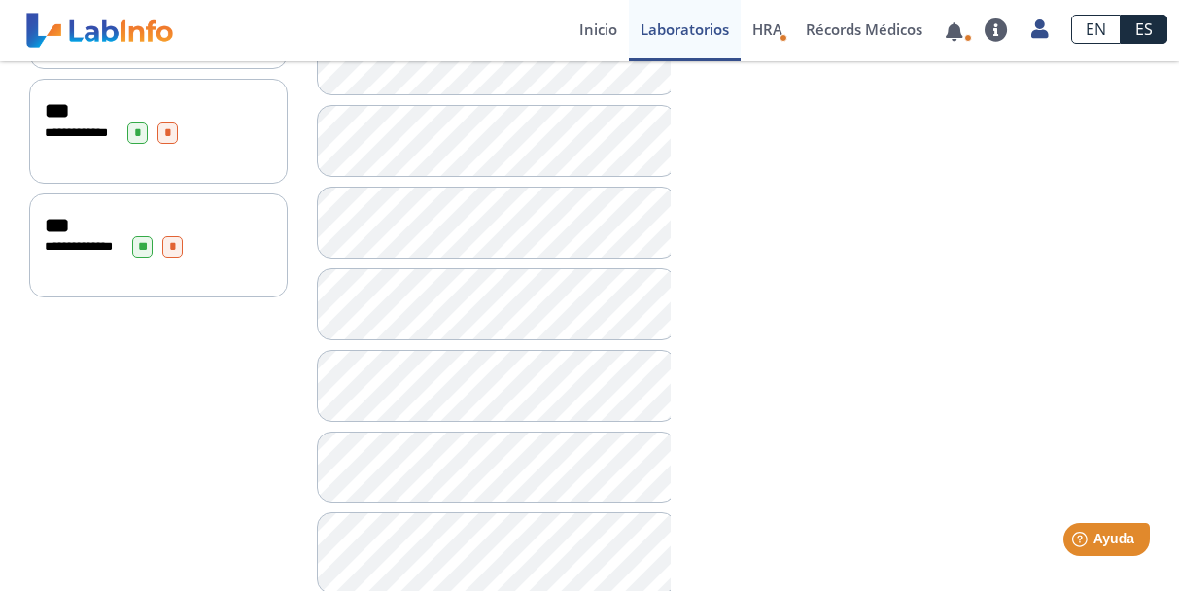
scroll to position [778, 0]
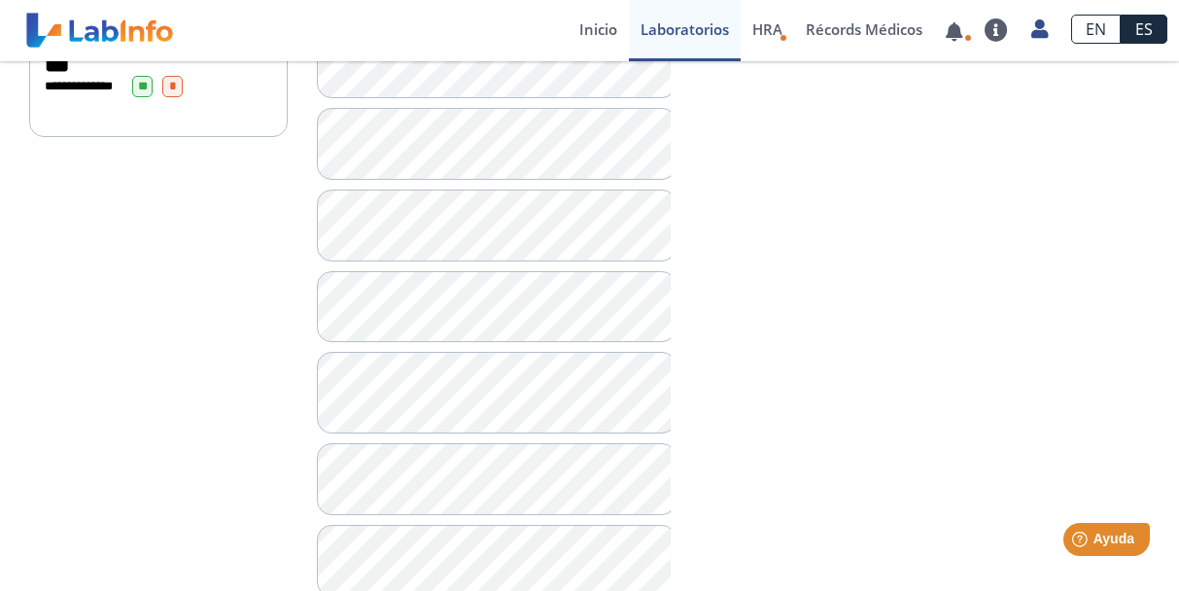
scroll to position [875, 0]
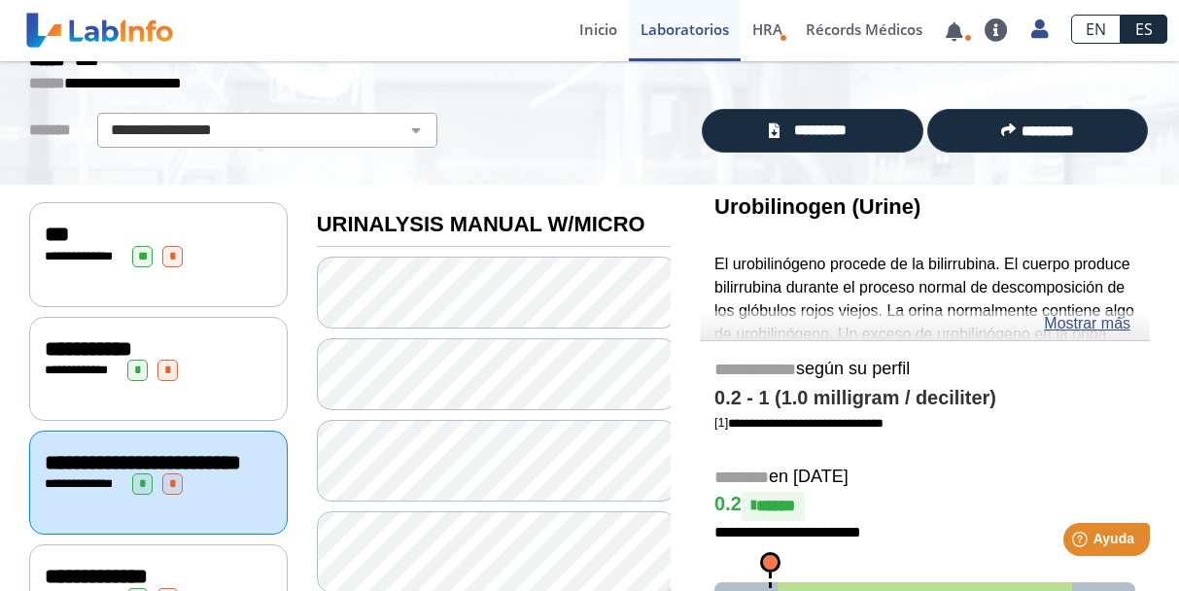
scroll to position [97, 0]
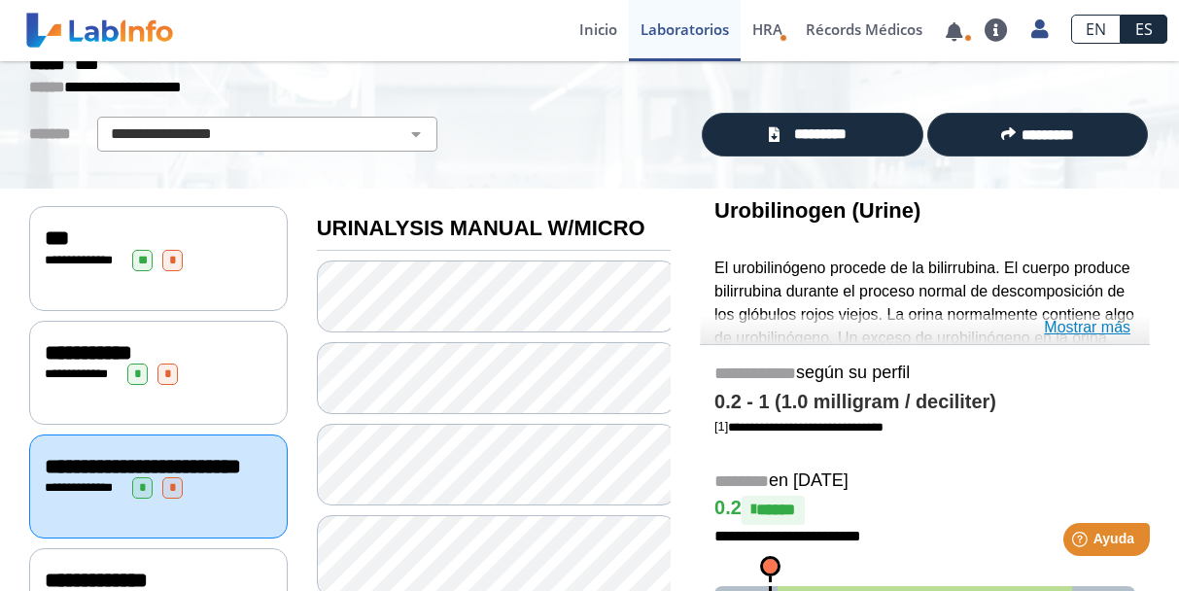
click at [1076, 325] on link "Mostrar más" at bounding box center [1087, 327] width 87 height 23
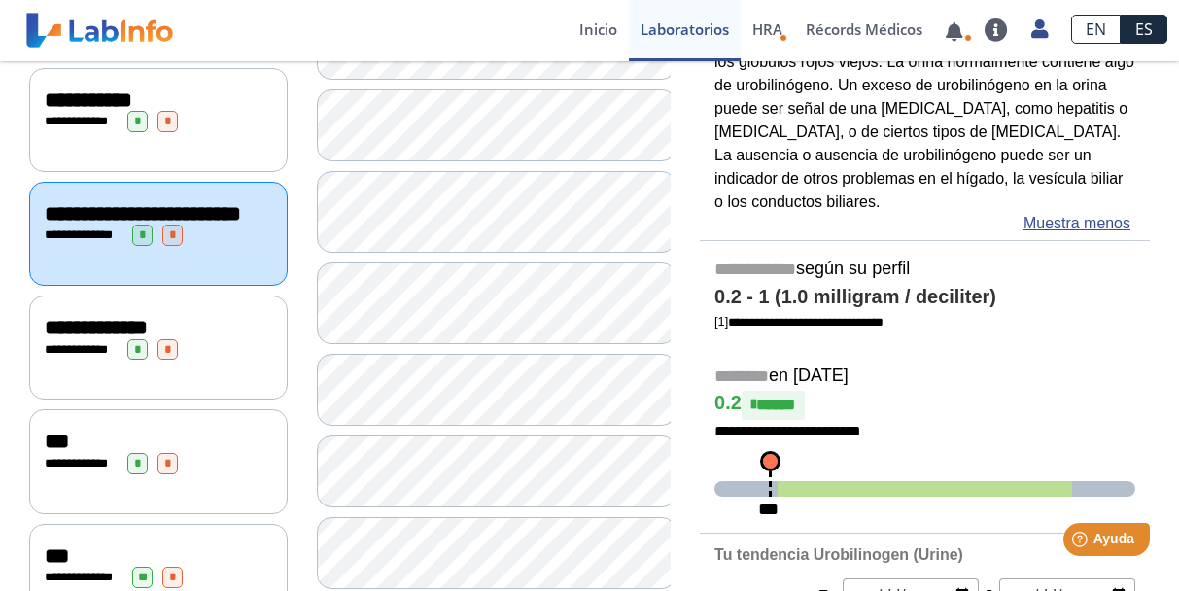
scroll to position [389, 0]
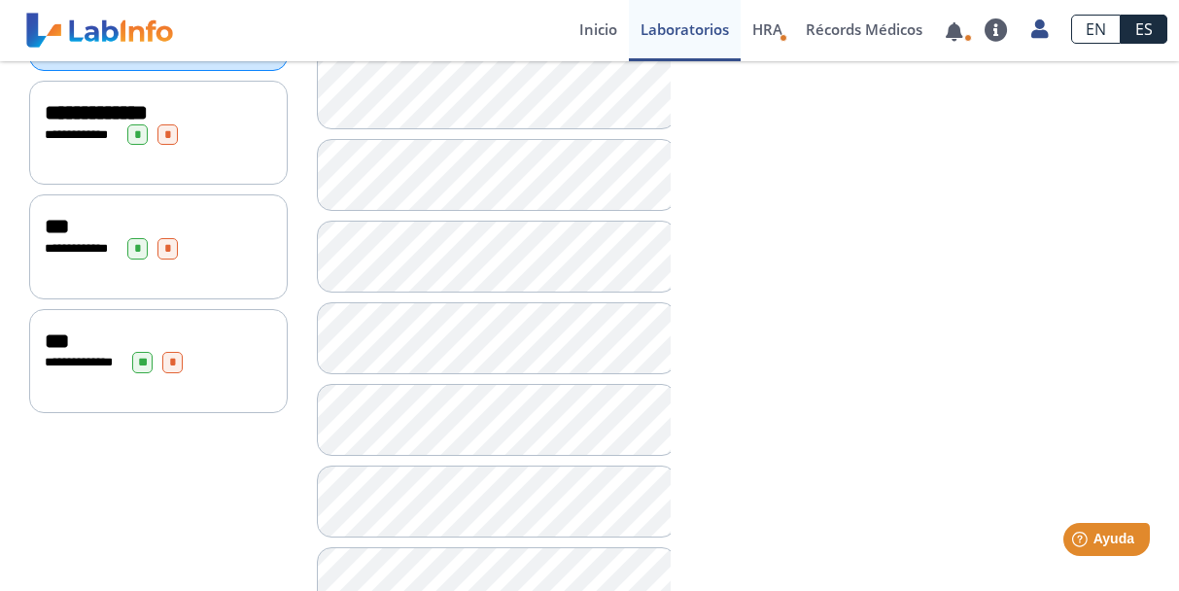
scroll to position [583, 0]
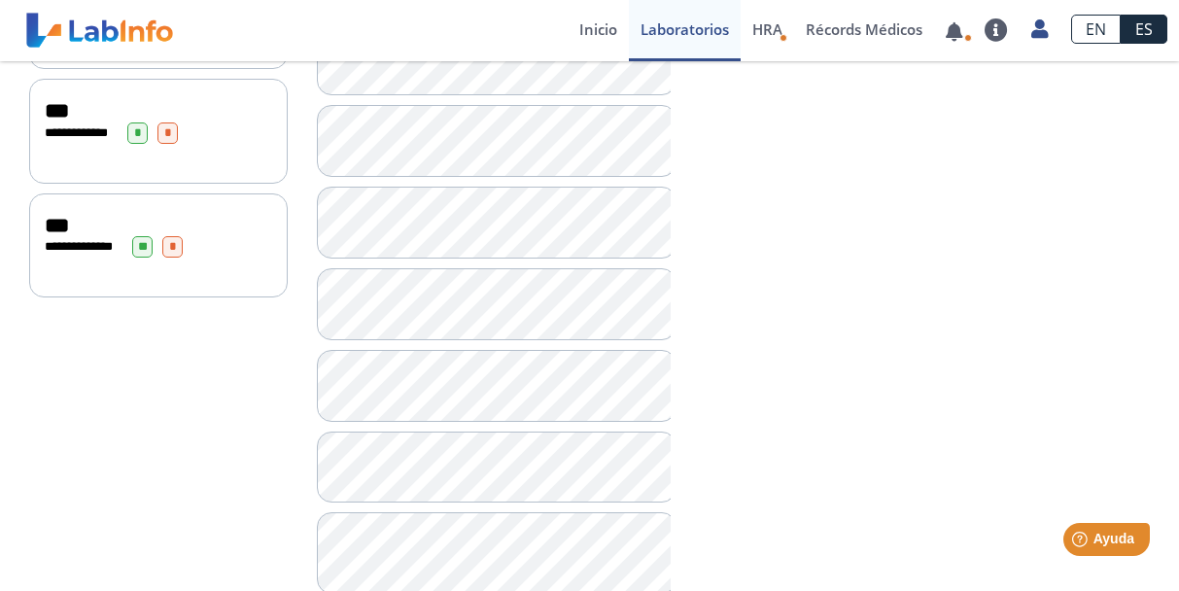
scroll to position [778, 0]
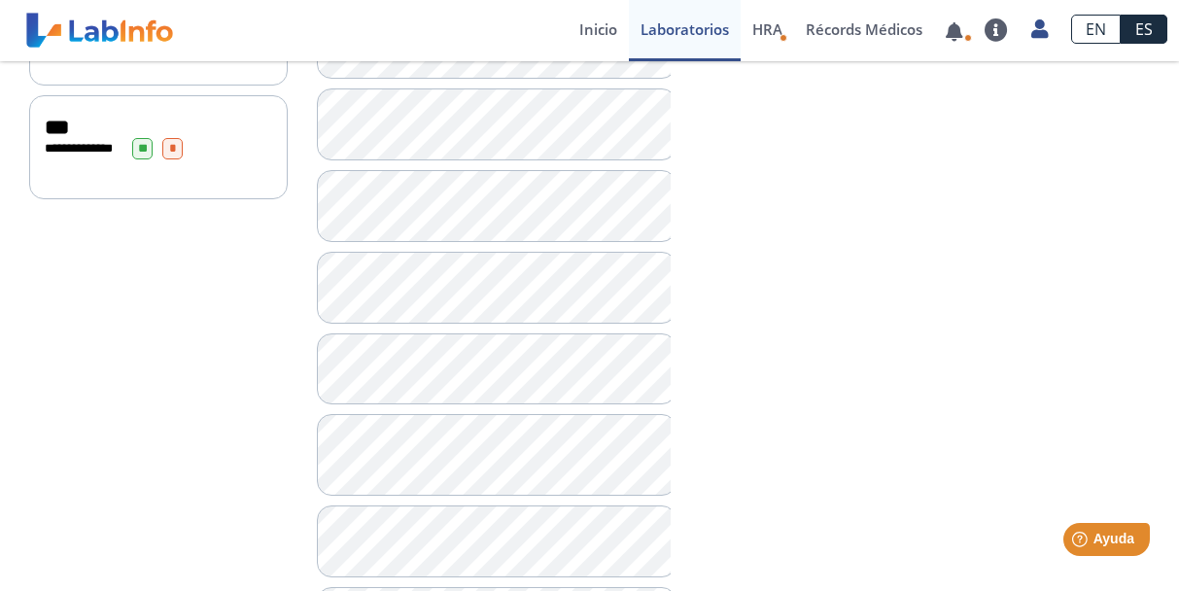
scroll to position [875, 0]
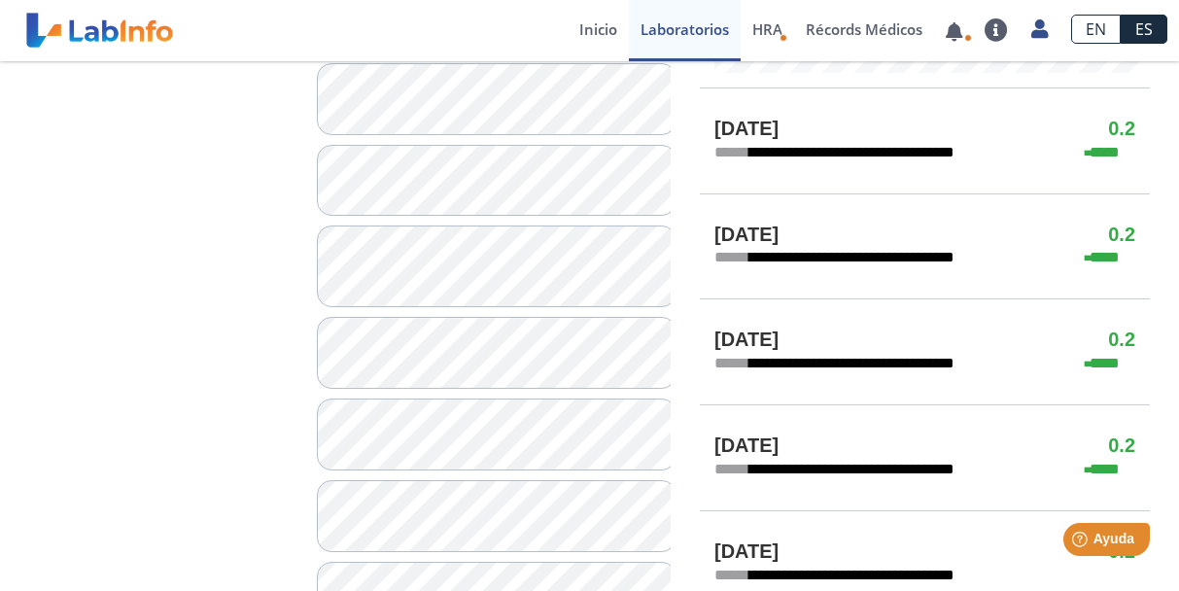
scroll to position [972, 0]
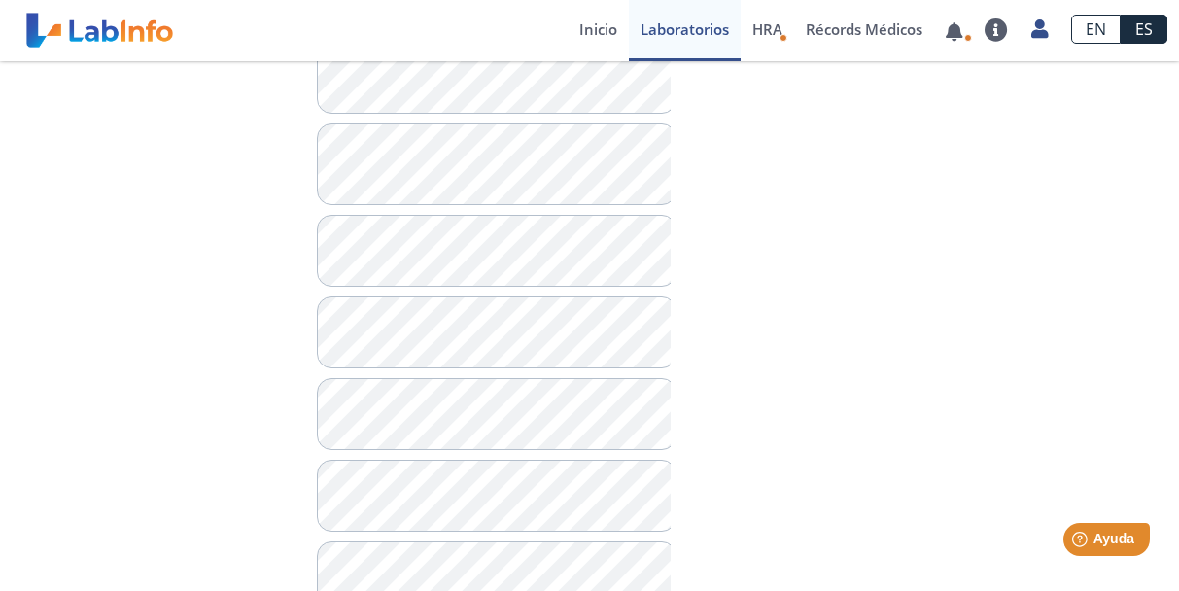
scroll to position [1140, 0]
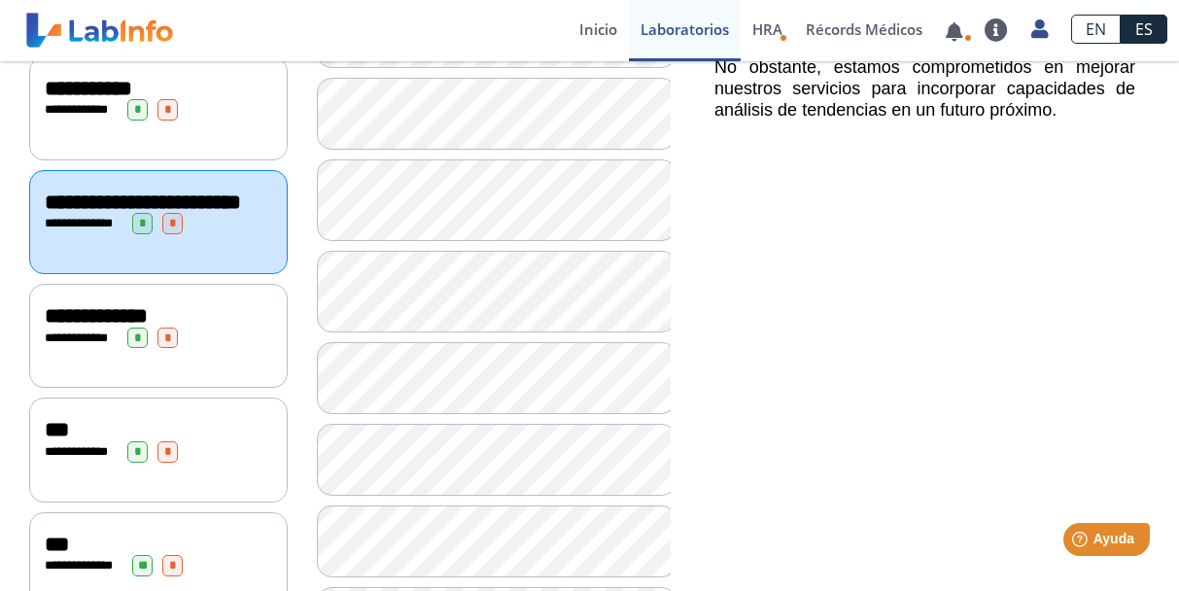
scroll to position [389, 0]
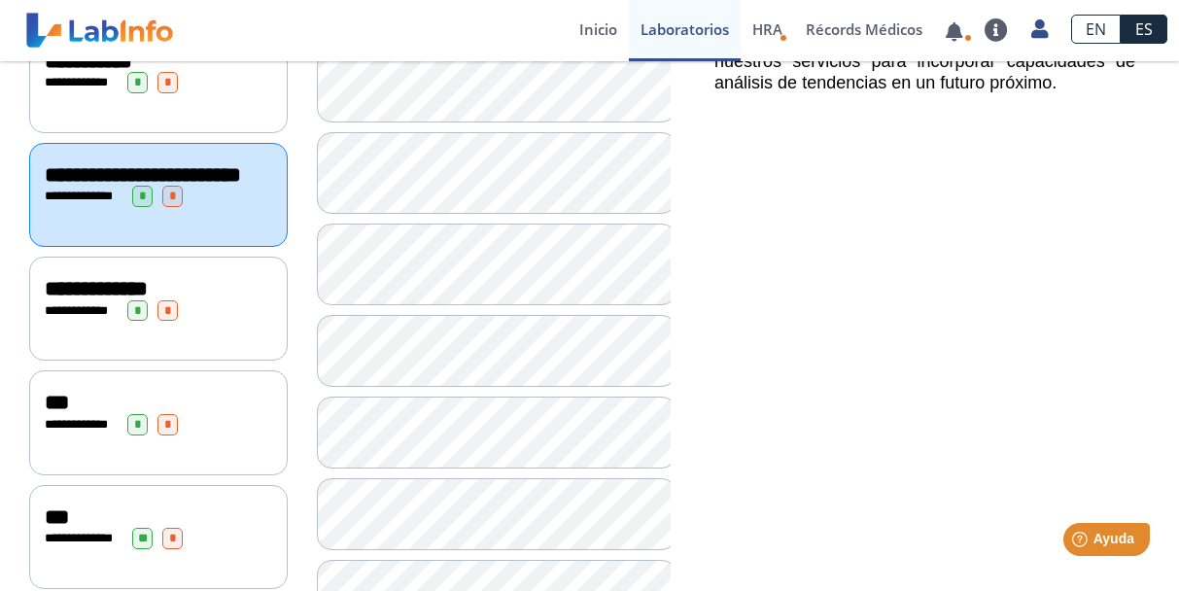
click at [91, 291] on span "**********" at bounding box center [96, 288] width 103 height 21
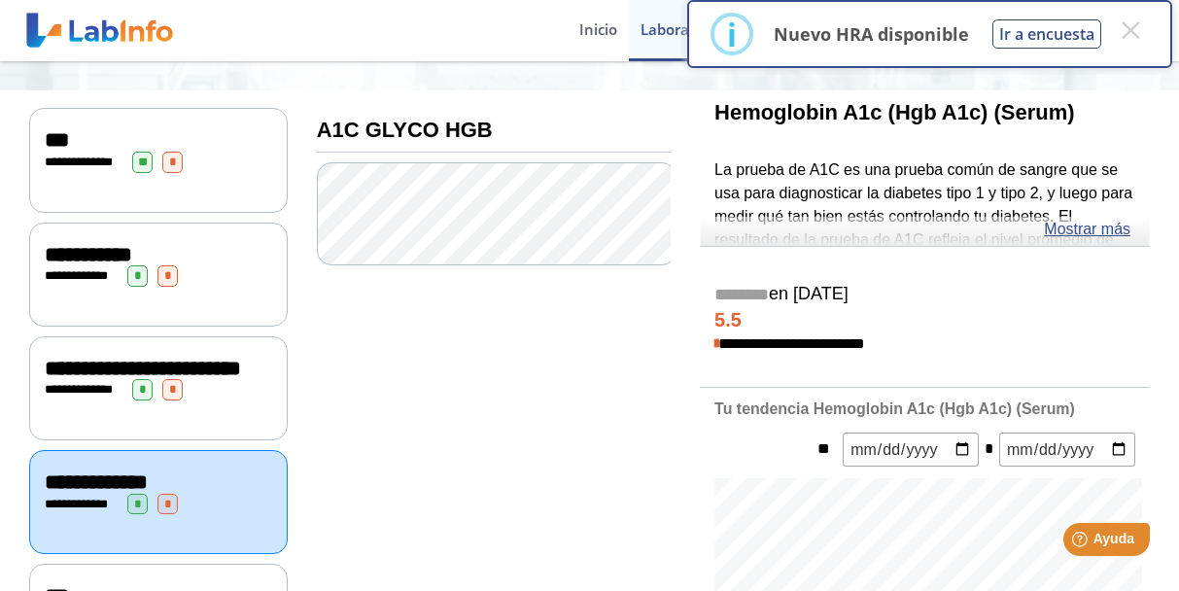
scroll to position [194, 0]
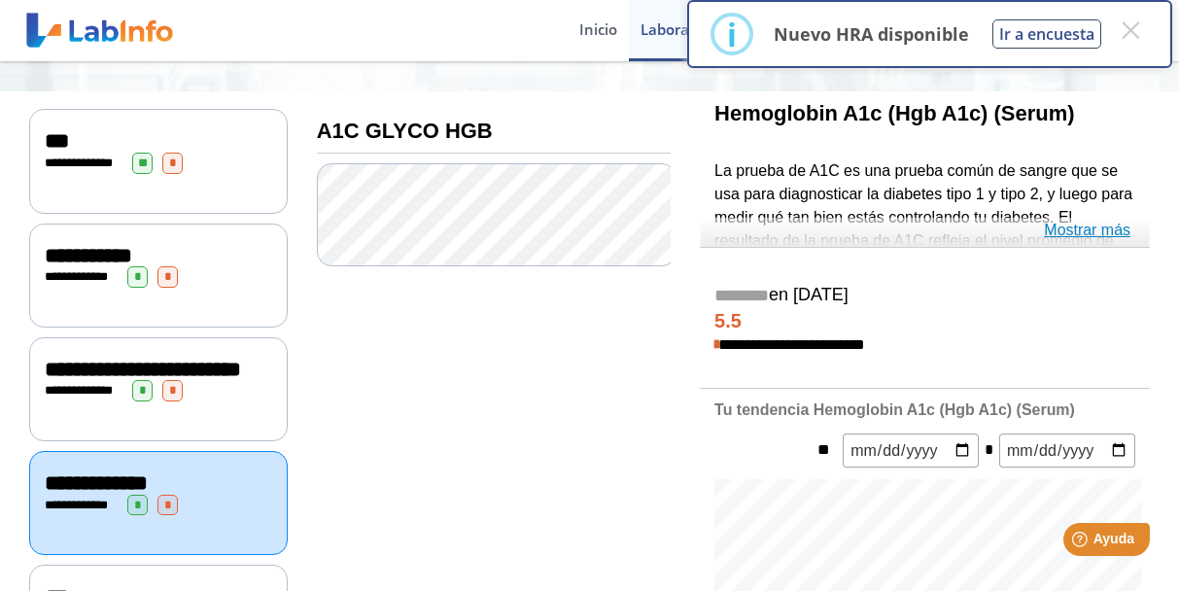
click at [1071, 234] on link "Mostrar más" at bounding box center [1087, 230] width 87 height 23
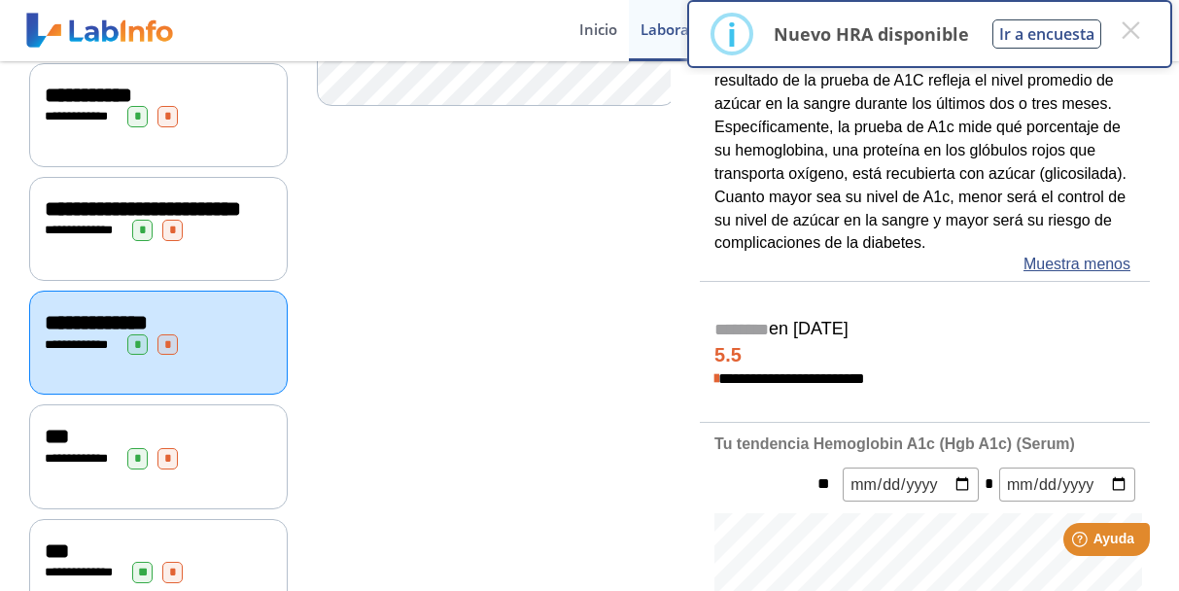
scroll to position [389, 0]
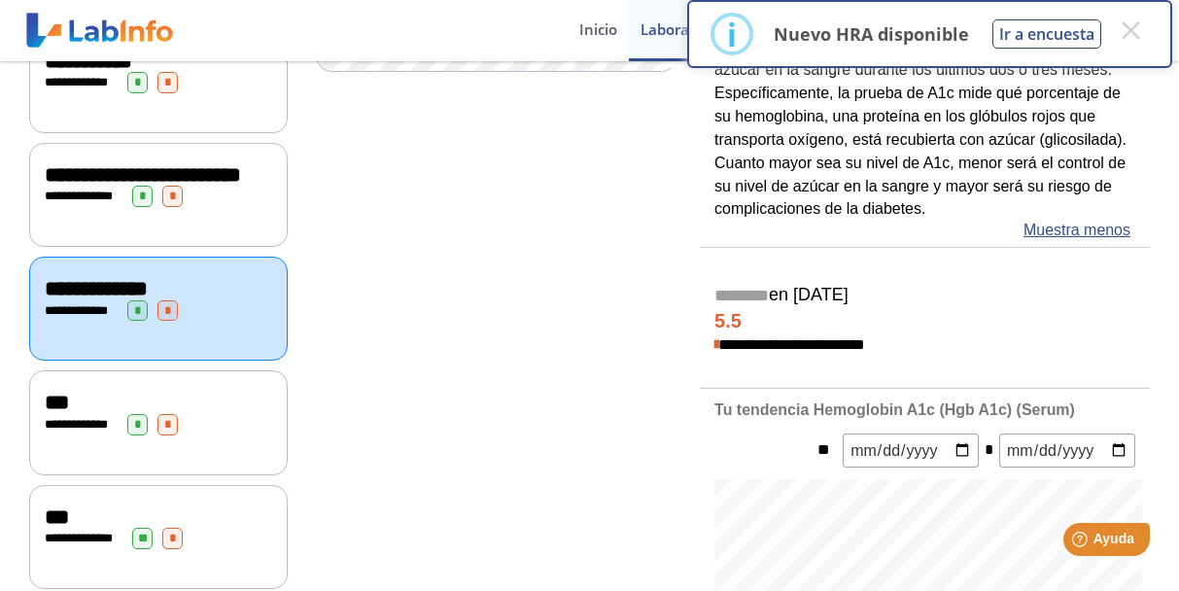
click at [63, 406] on span "***" at bounding box center [57, 402] width 24 height 21
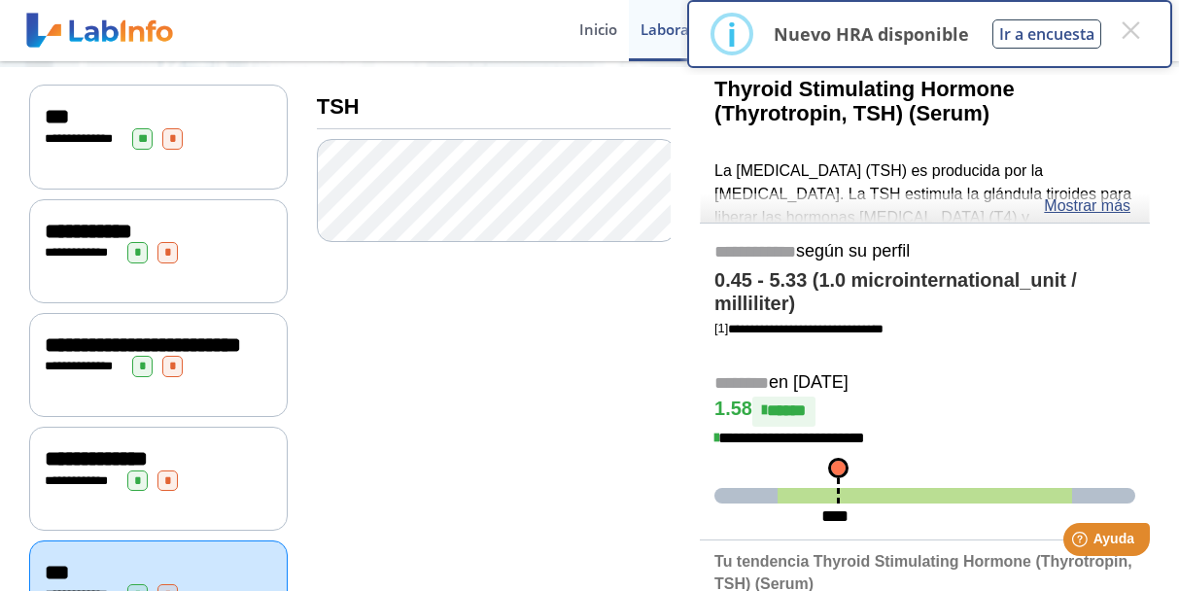
scroll to position [194, 0]
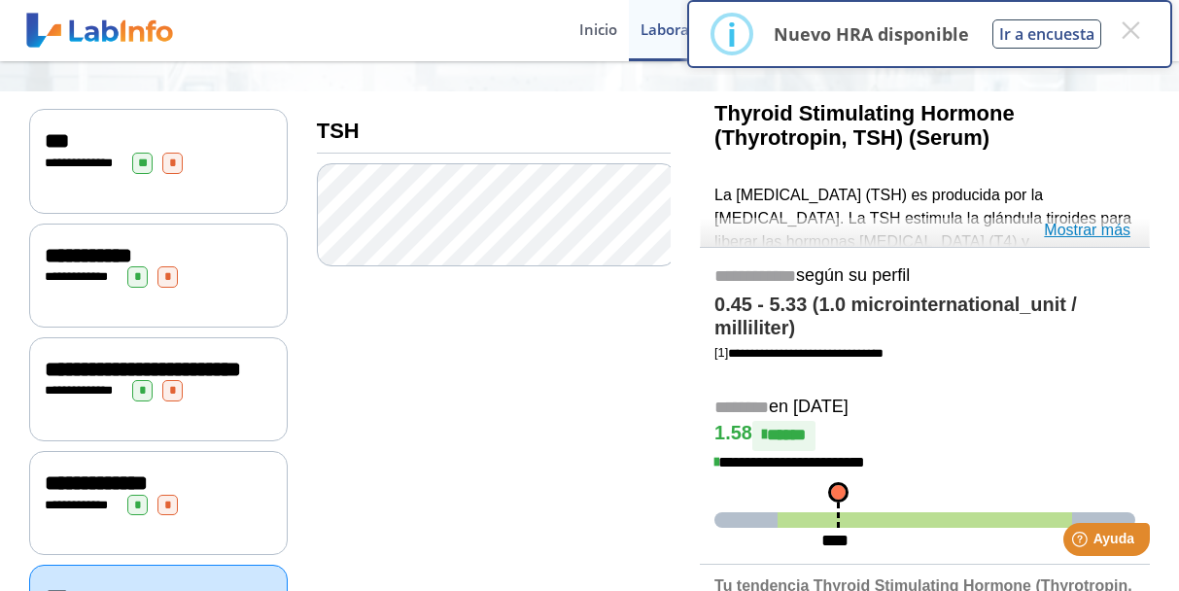
click at [1091, 229] on link "Mostrar más" at bounding box center [1087, 230] width 87 height 23
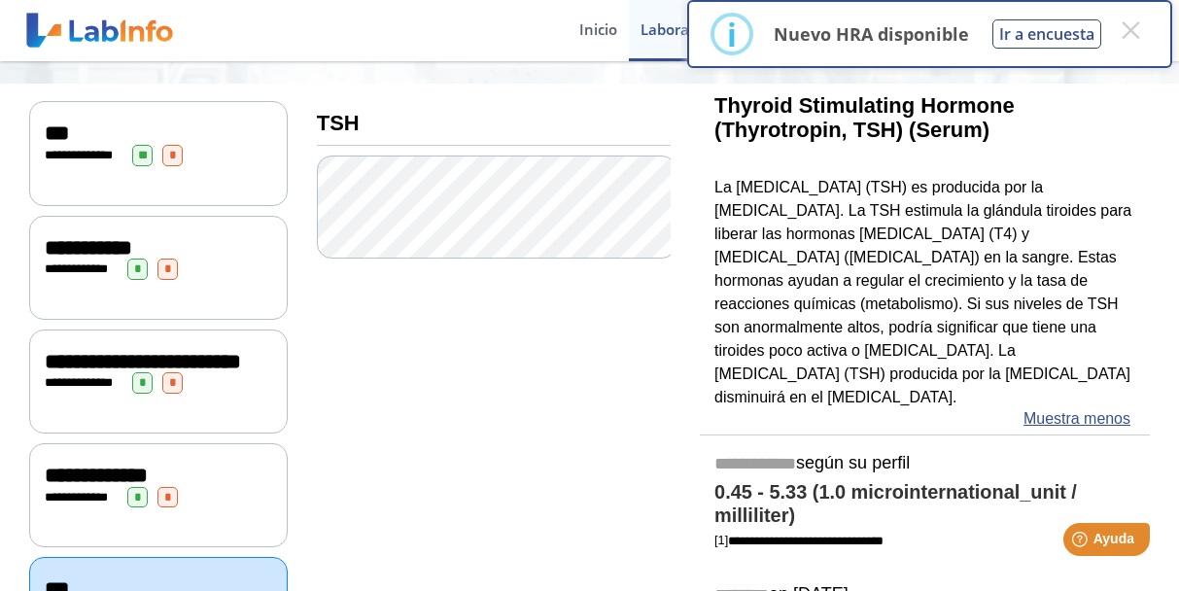
scroll to position [389, 0]
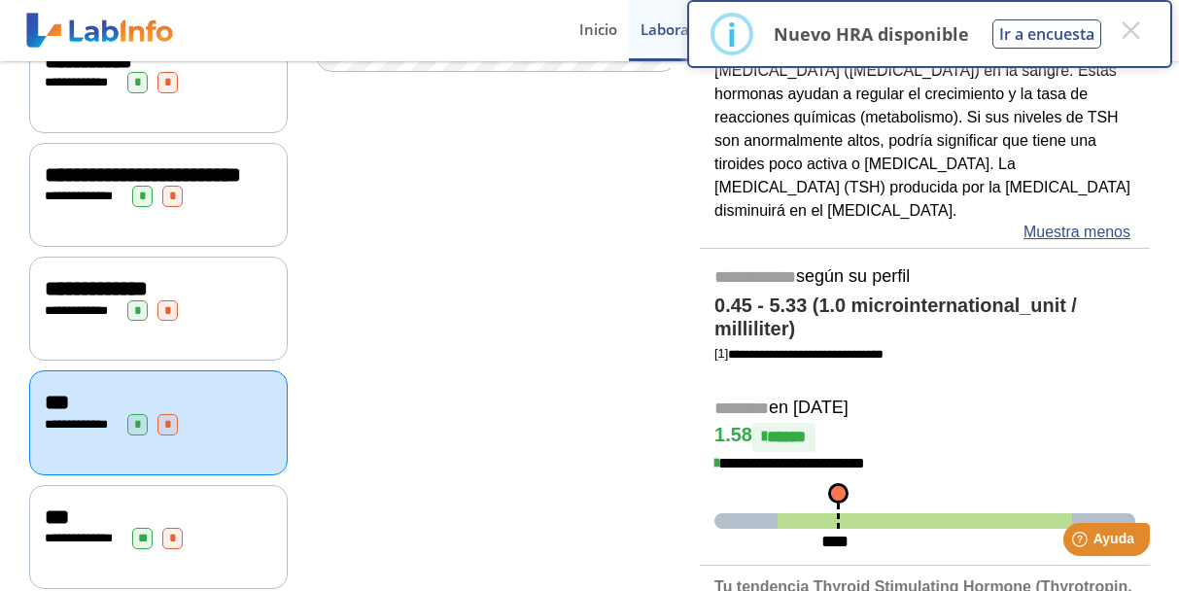
click at [53, 520] on span "***" at bounding box center [57, 517] width 24 height 21
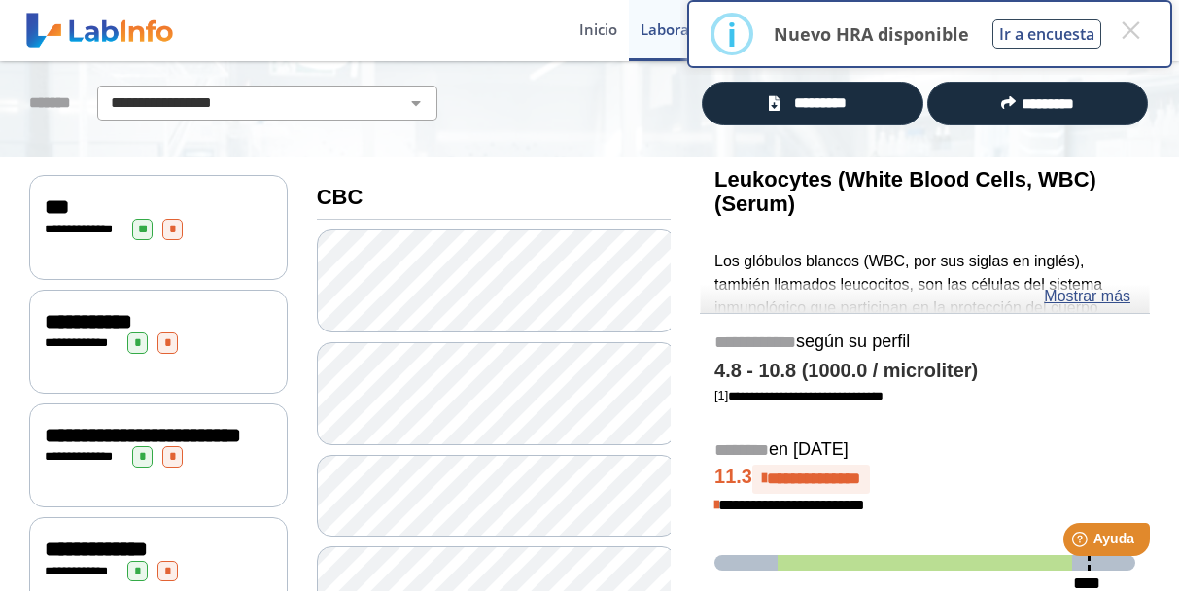
scroll to position [97, 0]
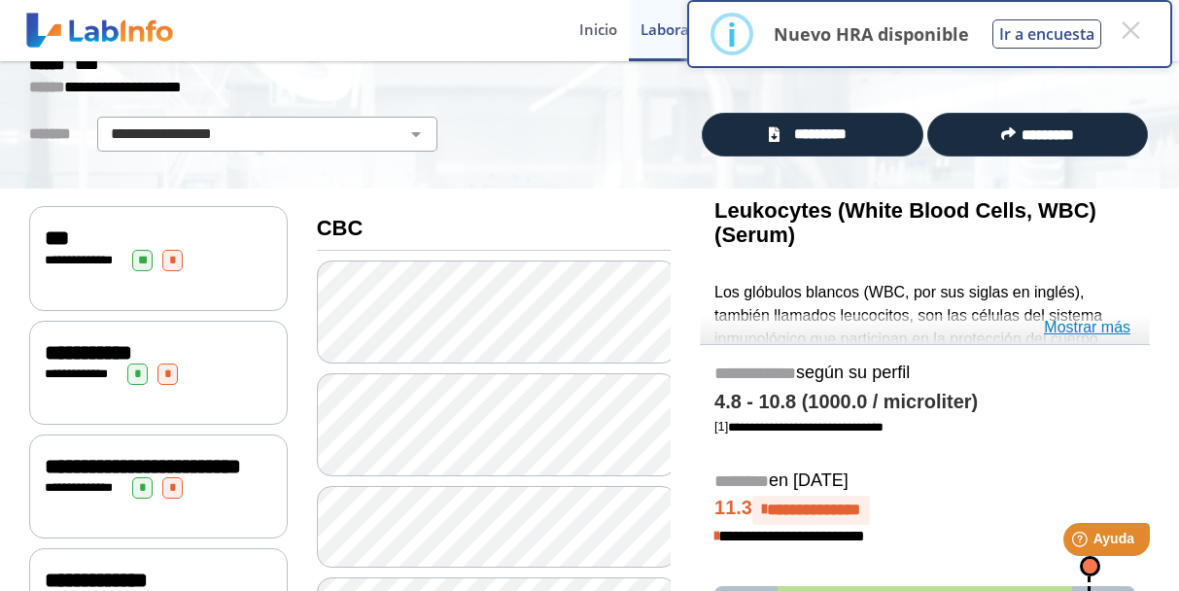
click at [1106, 323] on link "Mostrar más" at bounding box center [1087, 327] width 87 height 23
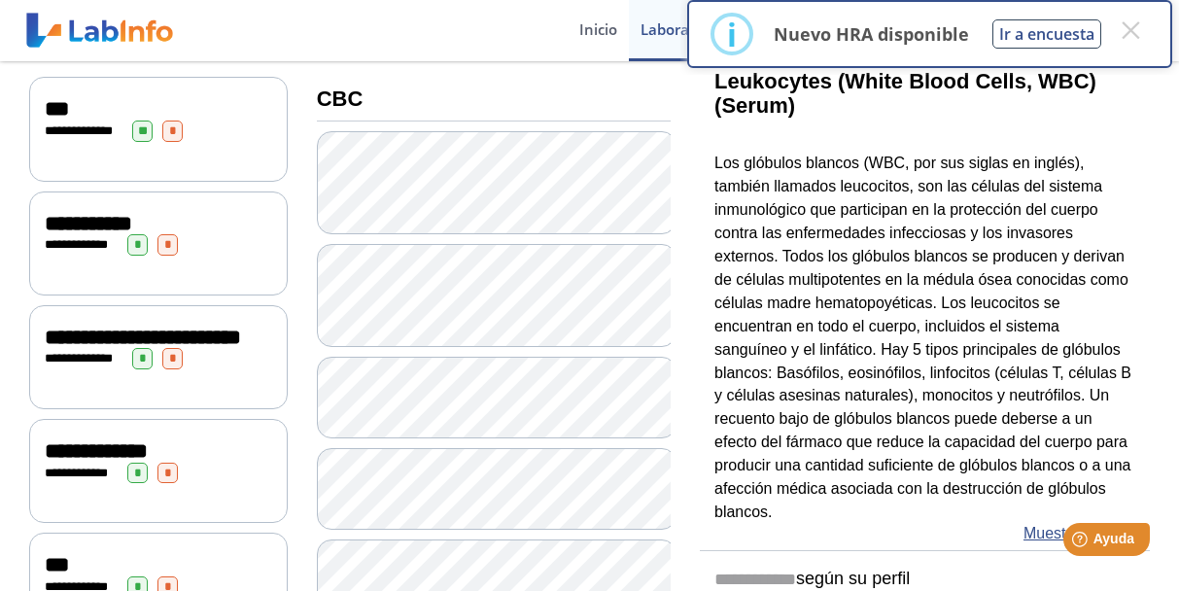
scroll to position [194, 0]
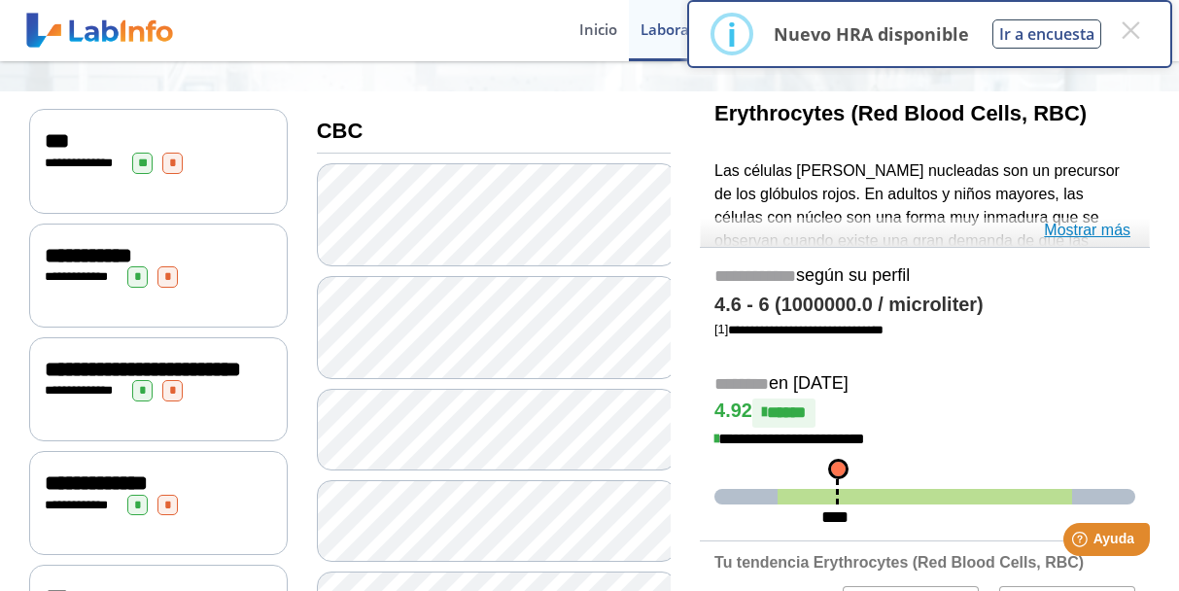
click at [1089, 230] on link "Mostrar más" at bounding box center [1087, 230] width 87 height 23
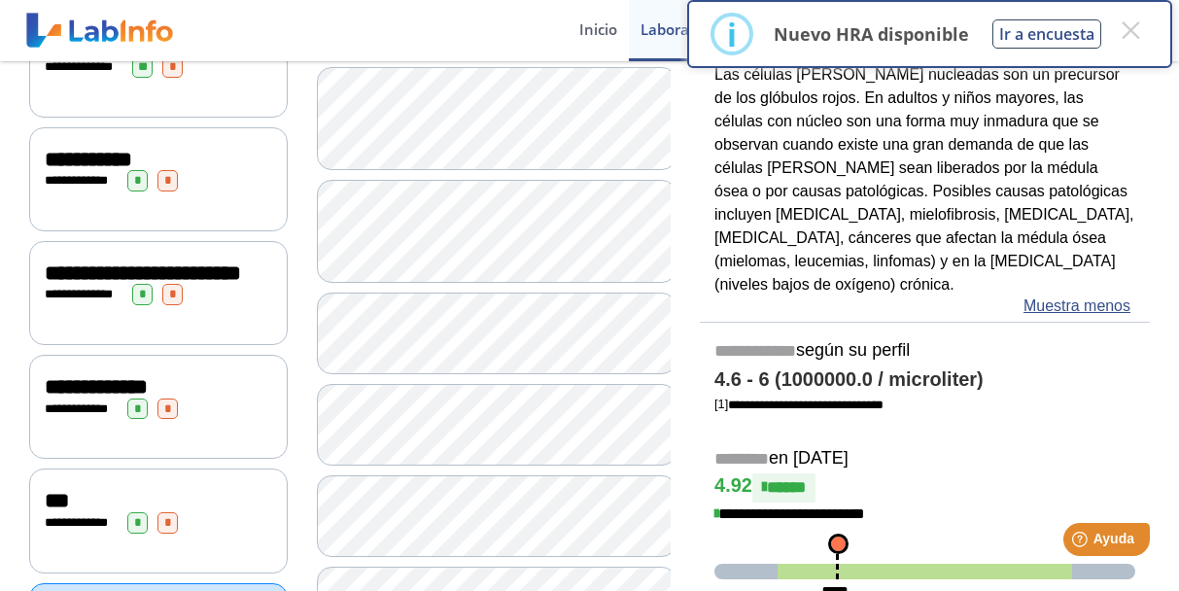
scroll to position [292, 0]
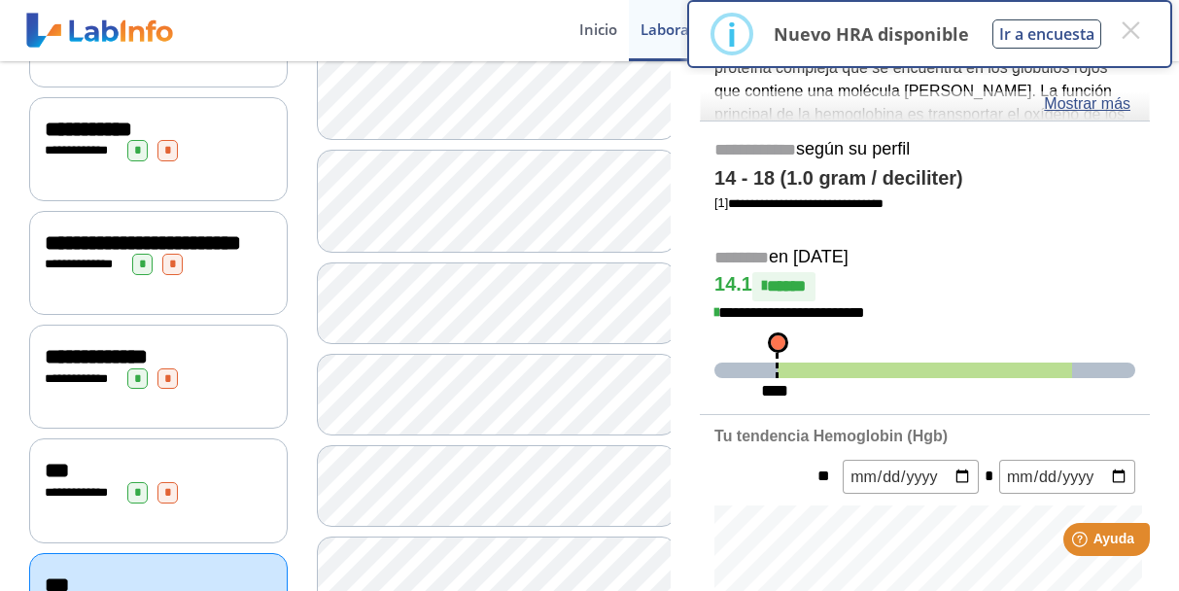
scroll to position [292, 0]
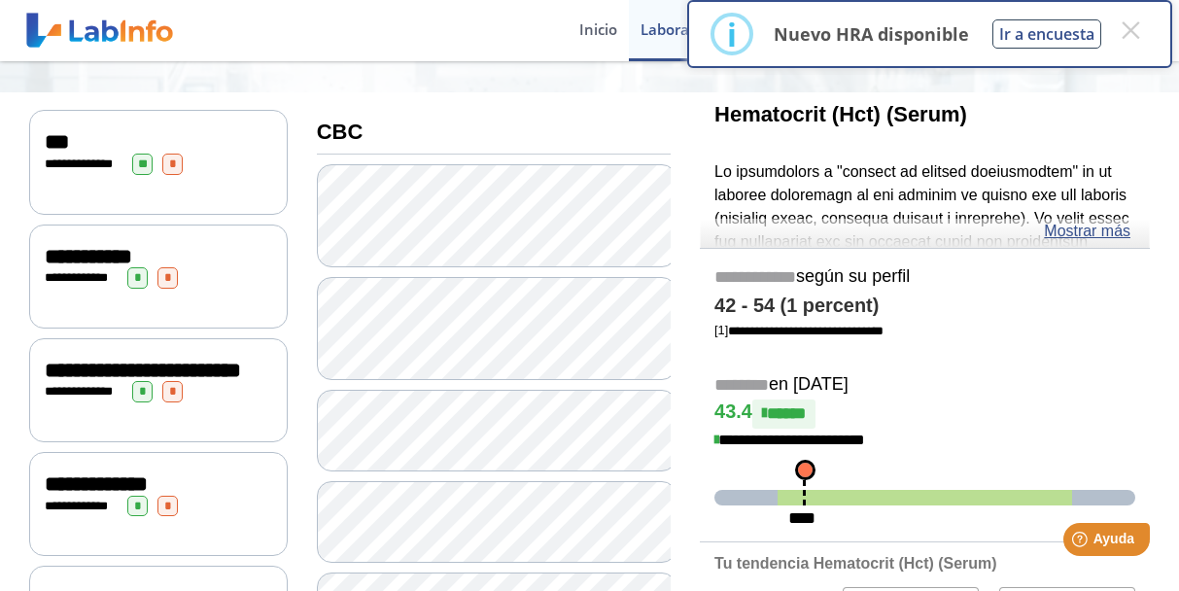
scroll to position [97, 0]
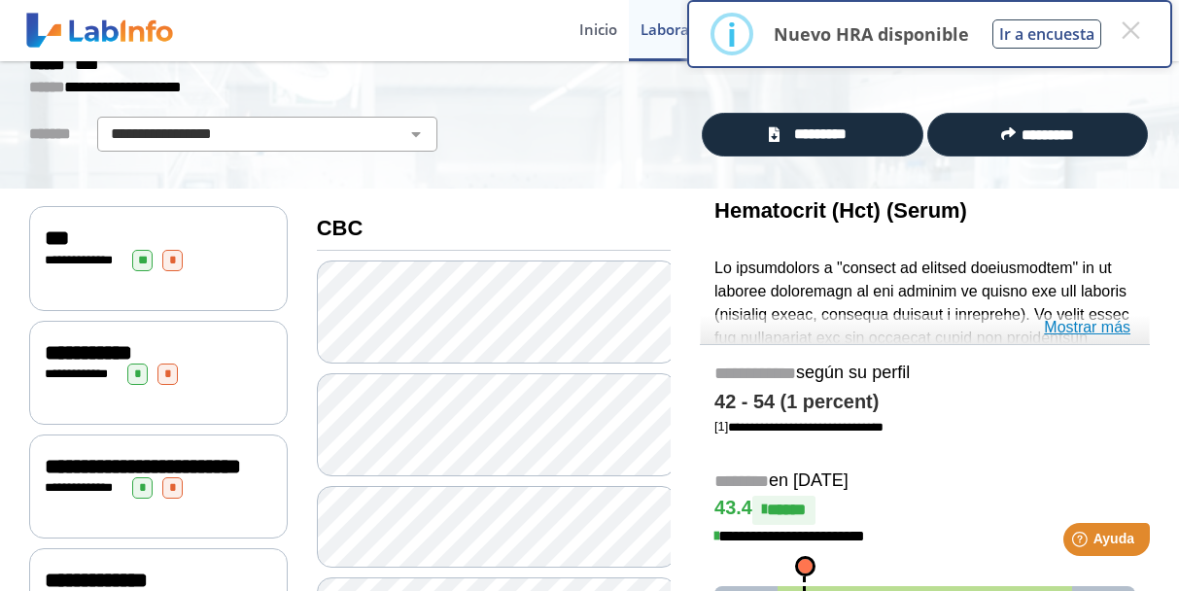
click at [1062, 324] on link "Mostrar más" at bounding box center [1087, 327] width 87 height 23
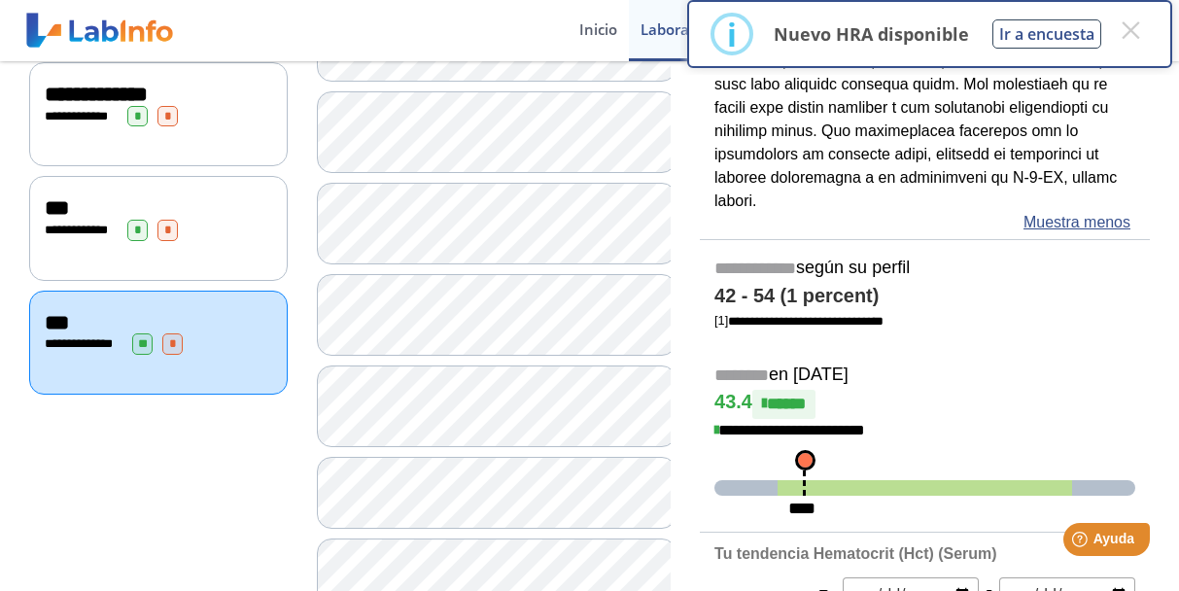
scroll to position [486, 0]
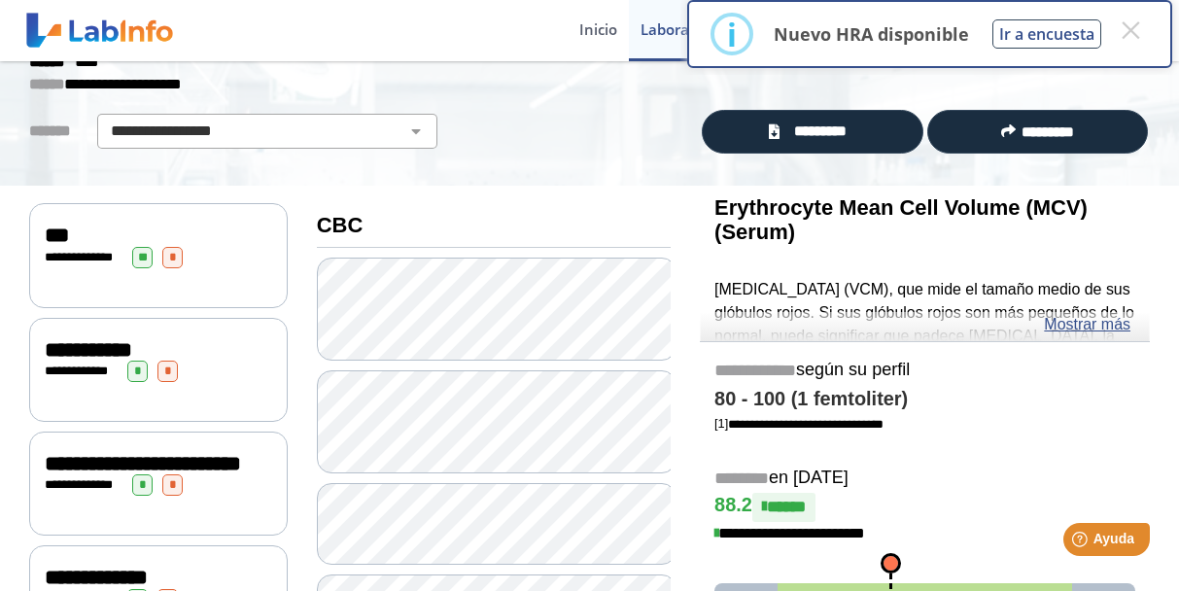
scroll to position [97, 0]
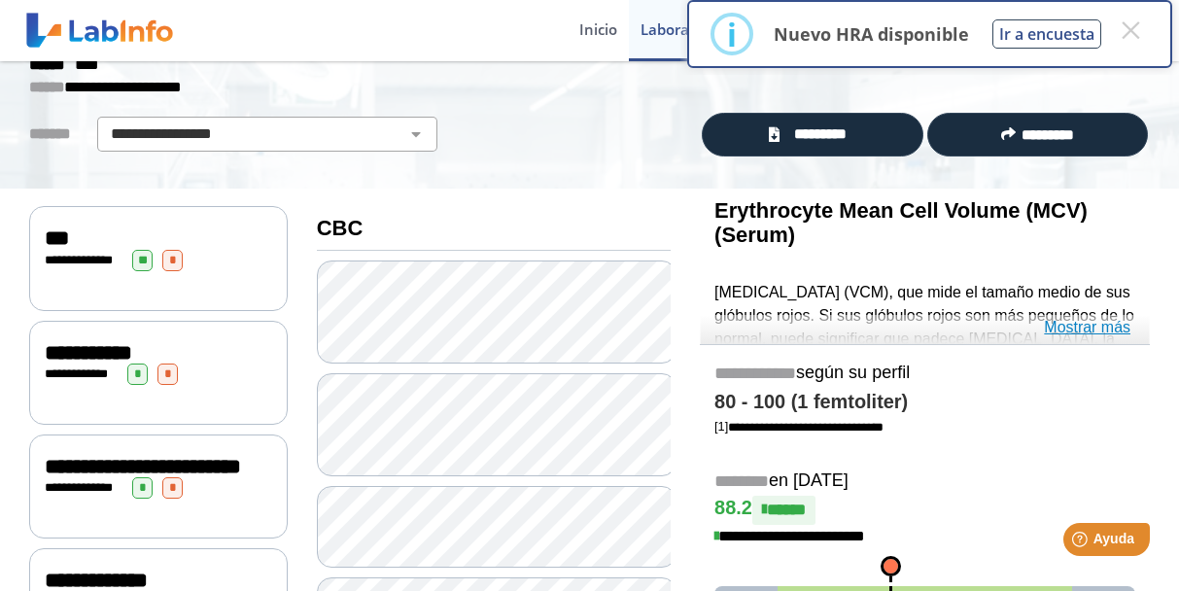
click at [1087, 328] on link "Mostrar más" at bounding box center [1087, 327] width 87 height 23
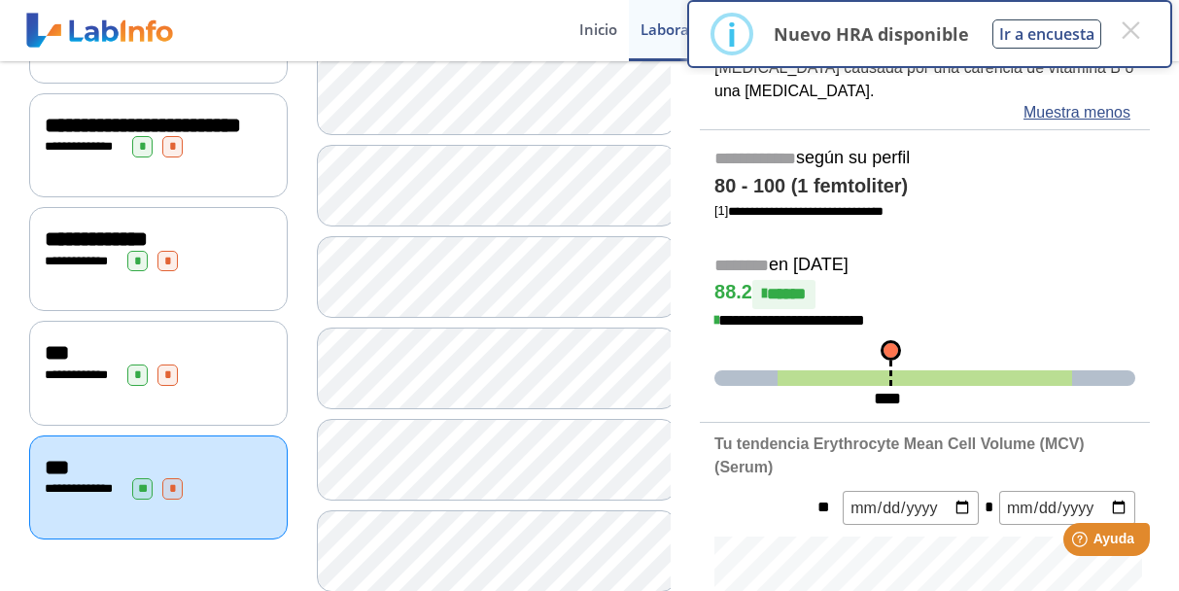
scroll to position [486, 0]
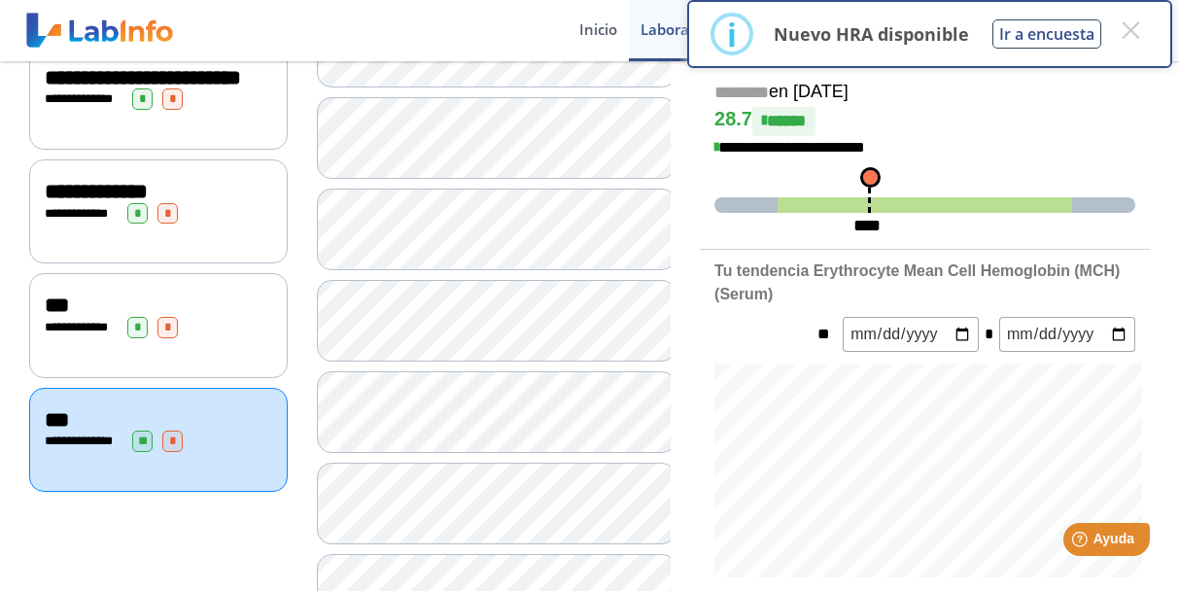
scroll to position [194, 0]
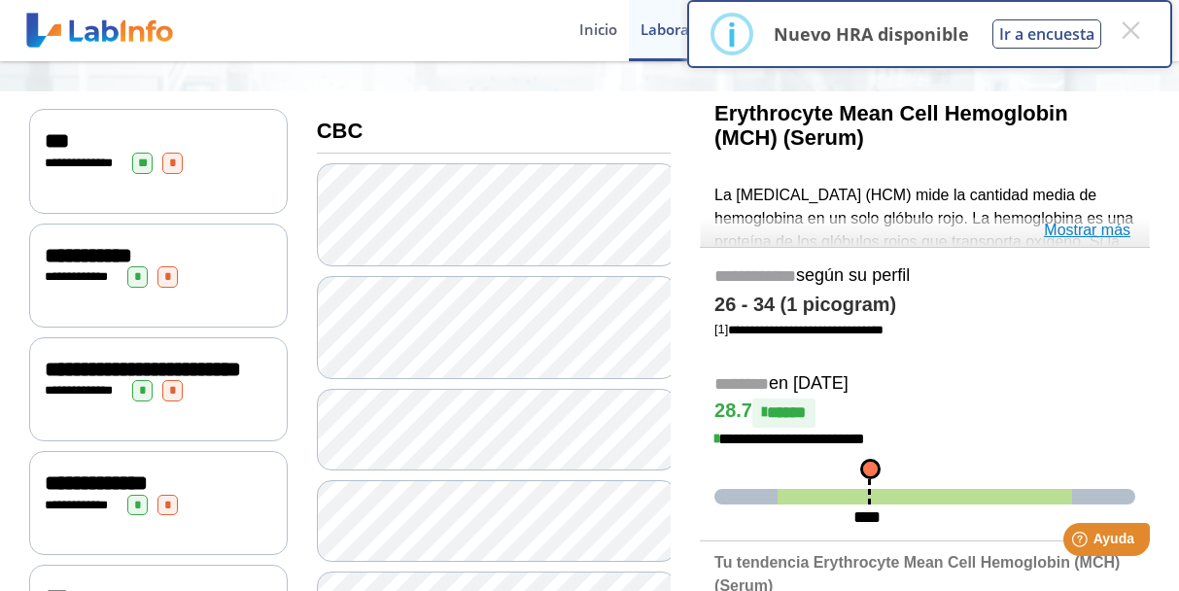
click at [1084, 233] on link "Mostrar más" at bounding box center [1087, 230] width 87 height 23
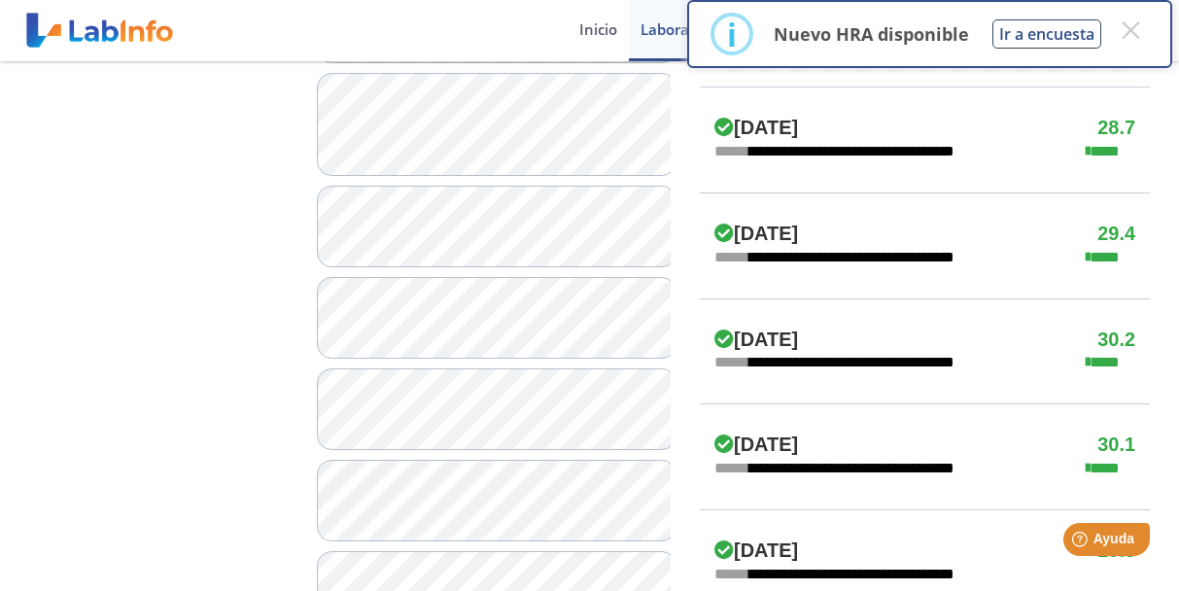
scroll to position [1167, 0]
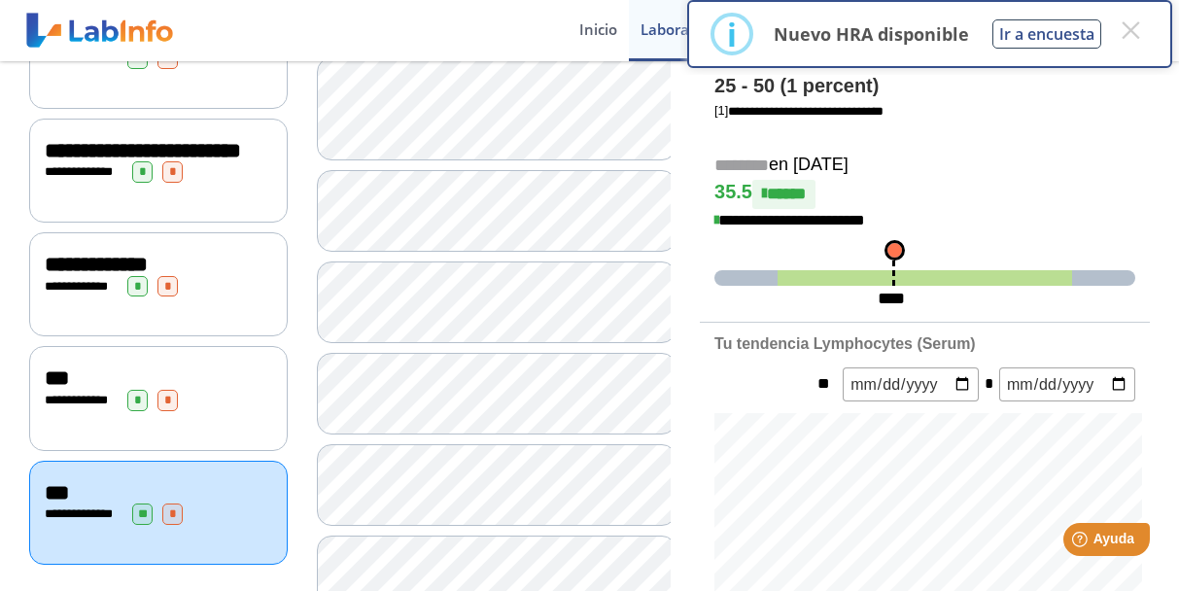
scroll to position [97, 0]
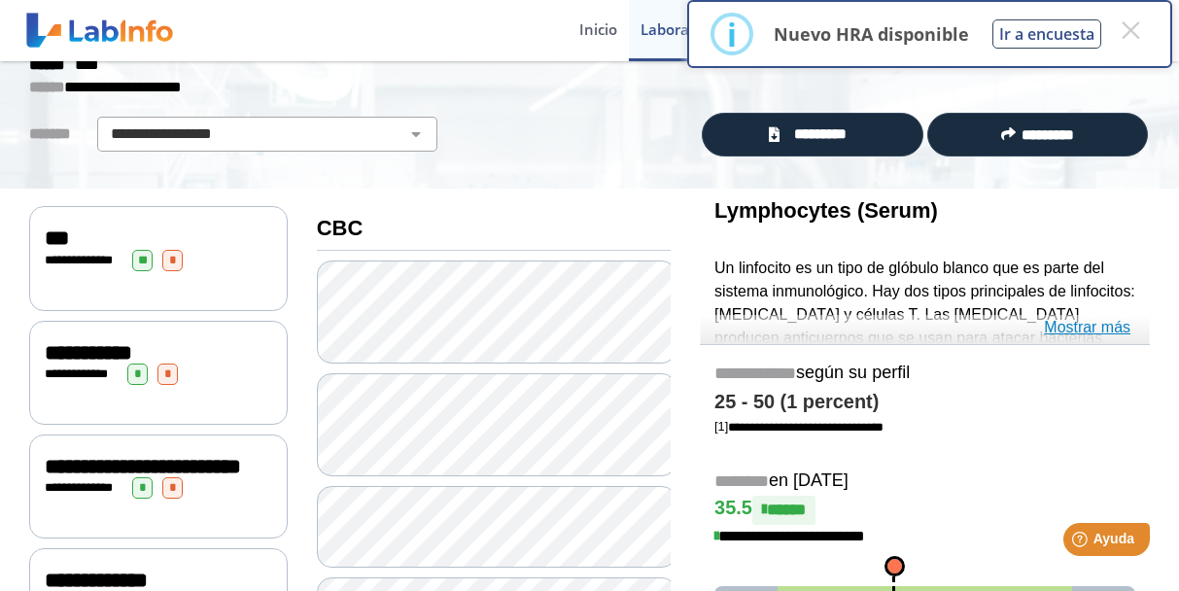
click at [1083, 326] on link "Mostrar más" at bounding box center [1087, 327] width 87 height 23
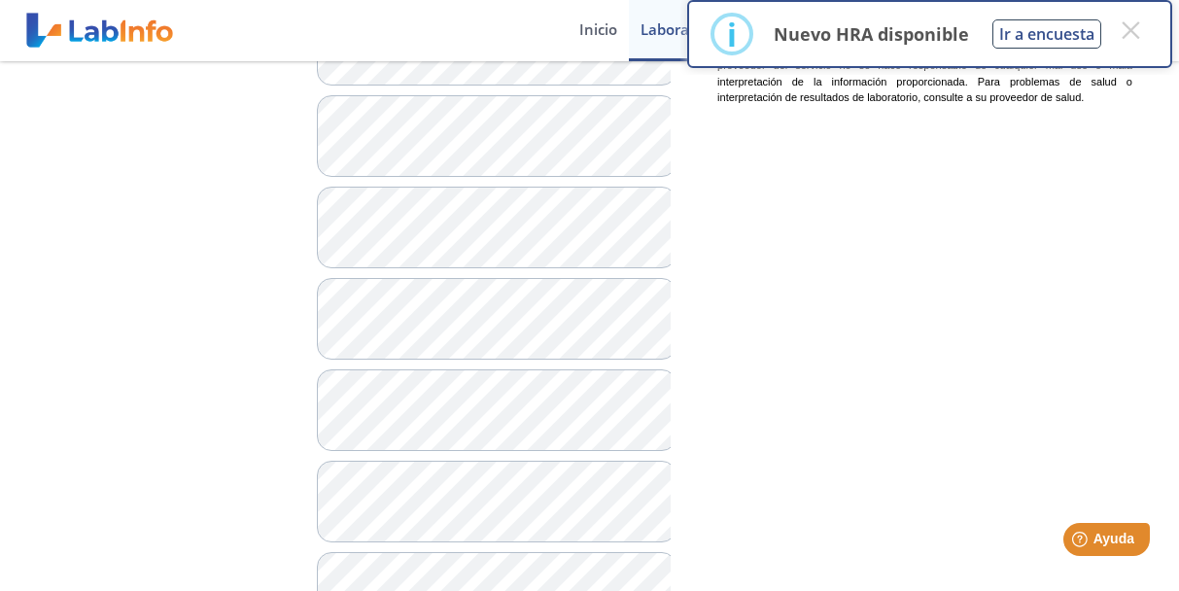
scroll to position [1968, 0]
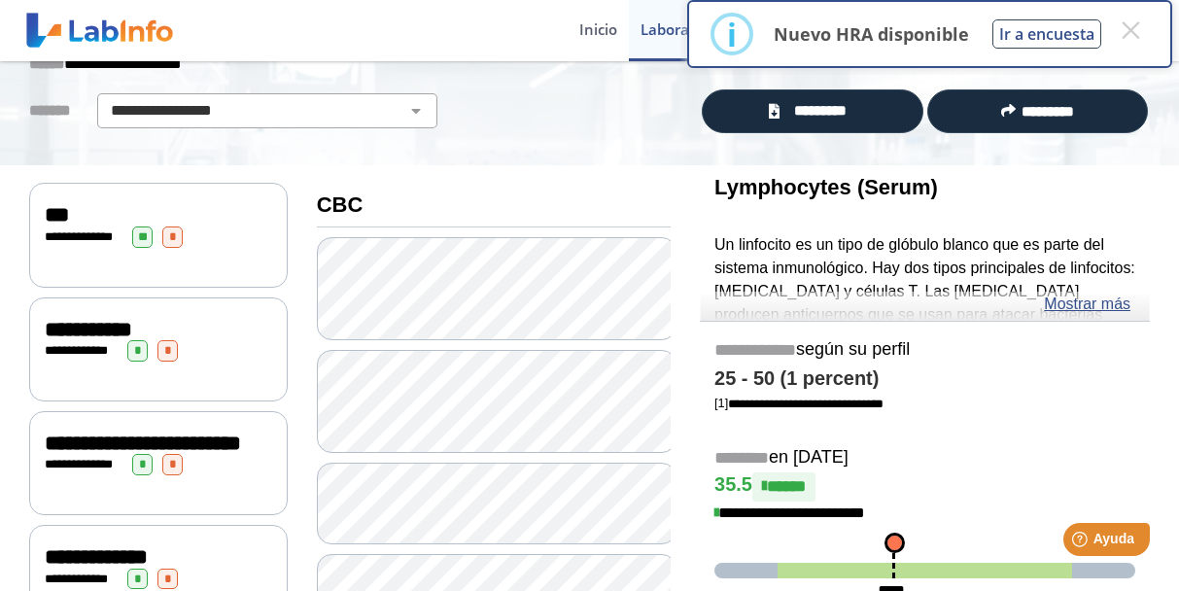
scroll to position [23, 0]
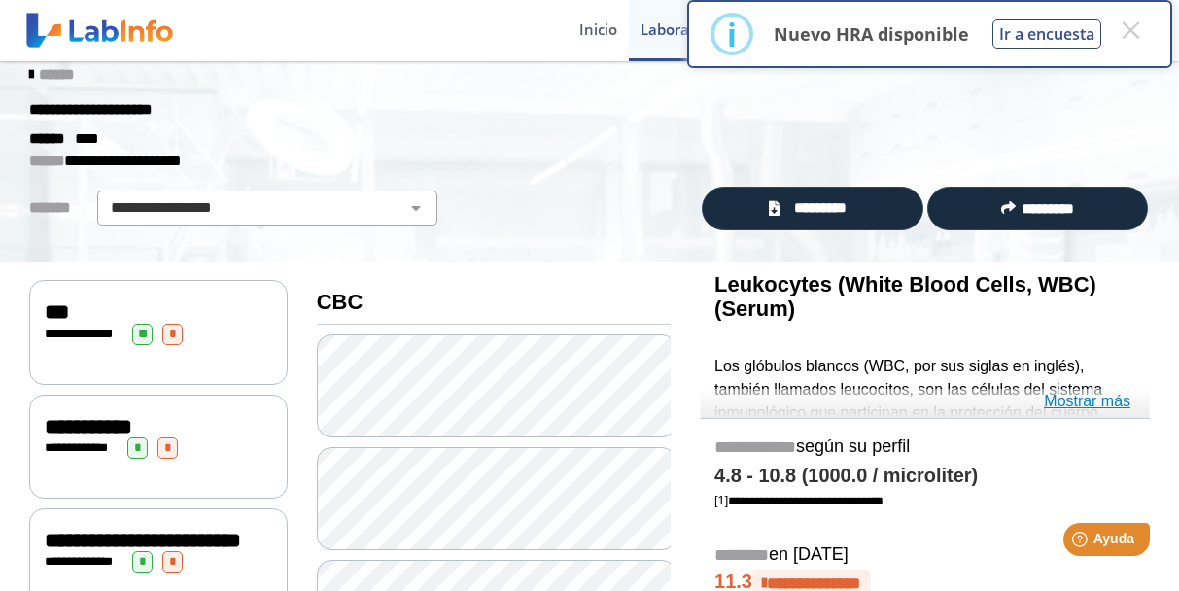
click at [1105, 398] on link "Mostrar más" at bounding box center [1087, 401] width 87 height 23
